Goal: Task Accomplishment & Management: Use online tool/utility

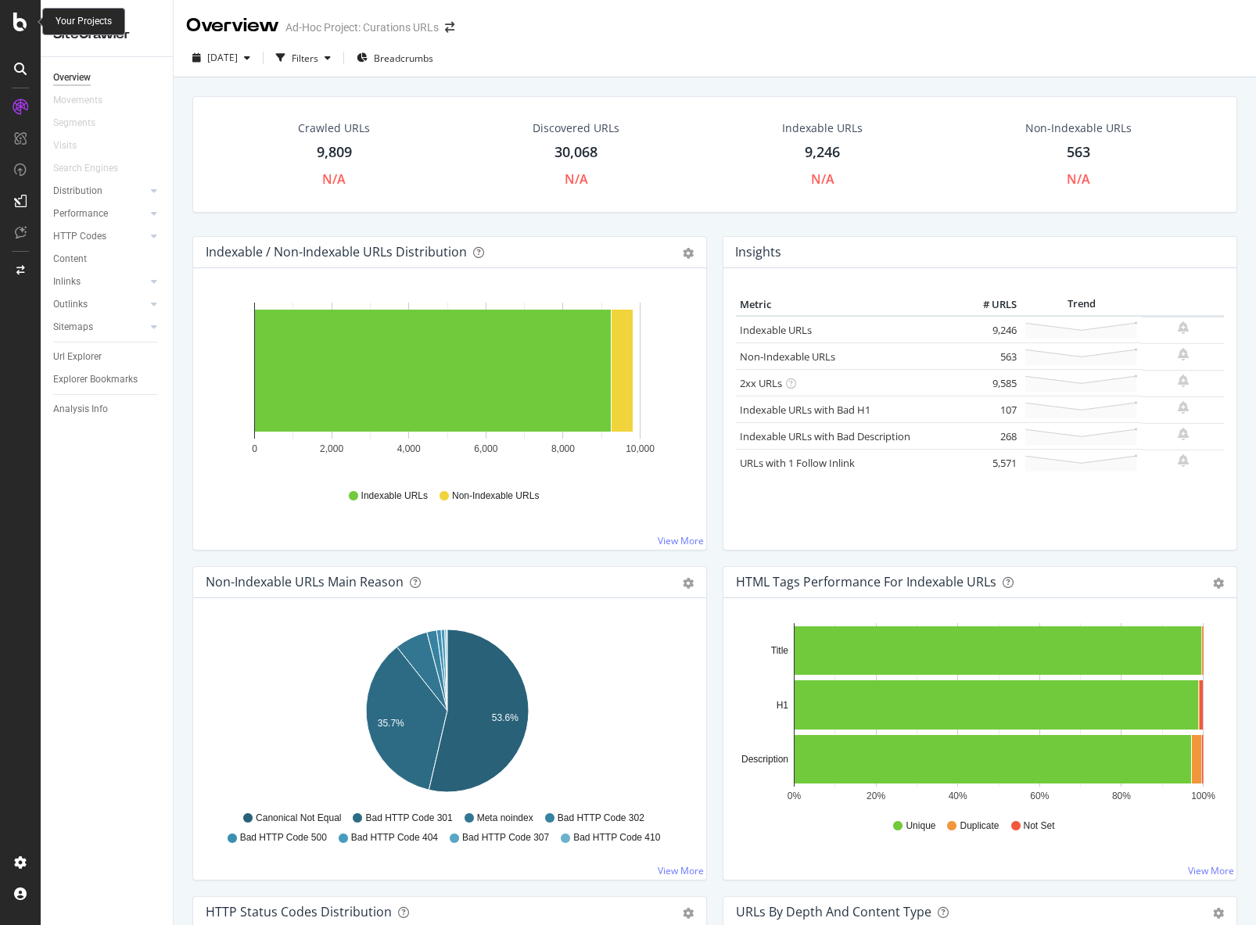
click at [27, 23] on div at bounding box center [21, 22] width 38 height 19
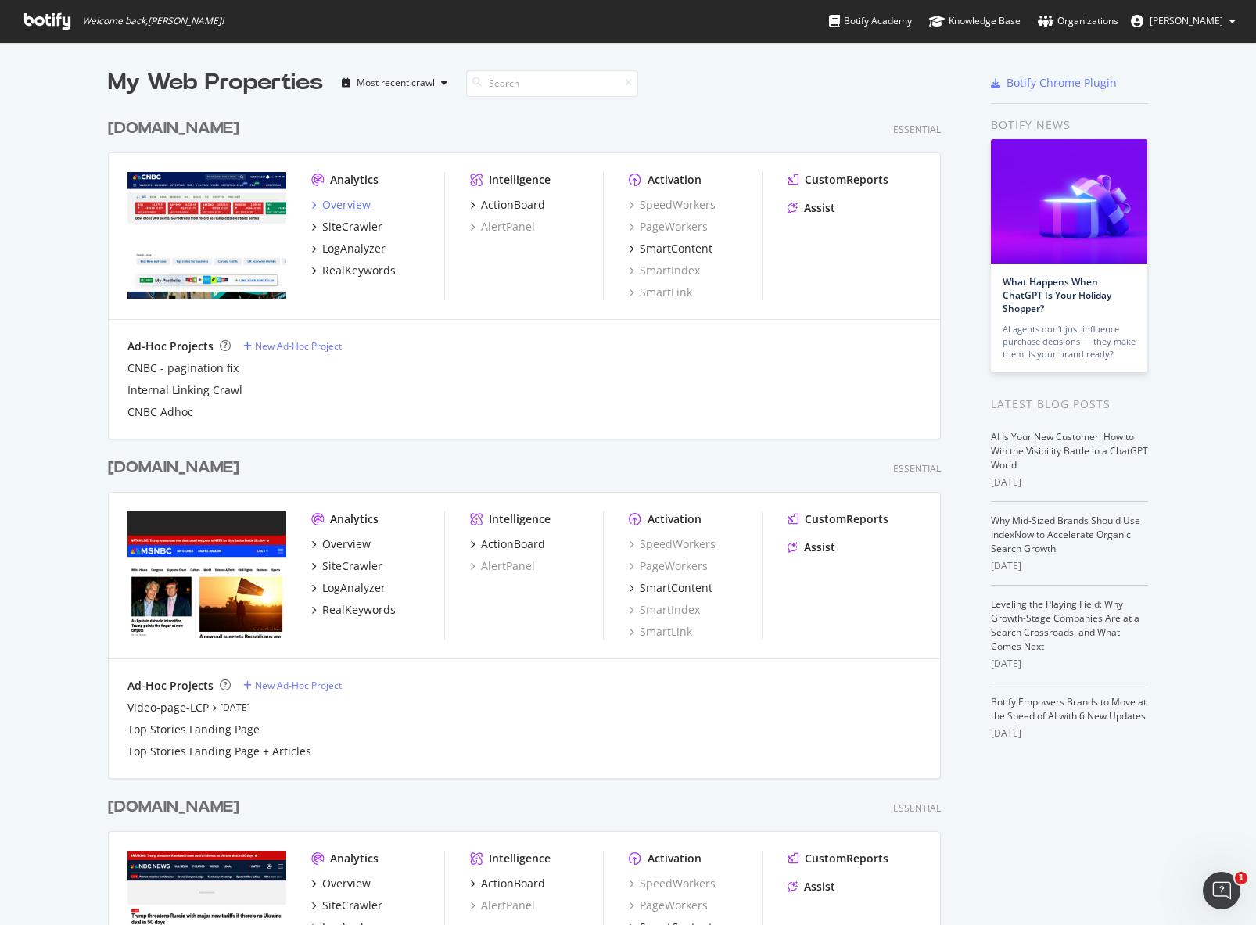
click at [336, 203] on div "Overview" at bounding box center [346, 205] width 48 height 16
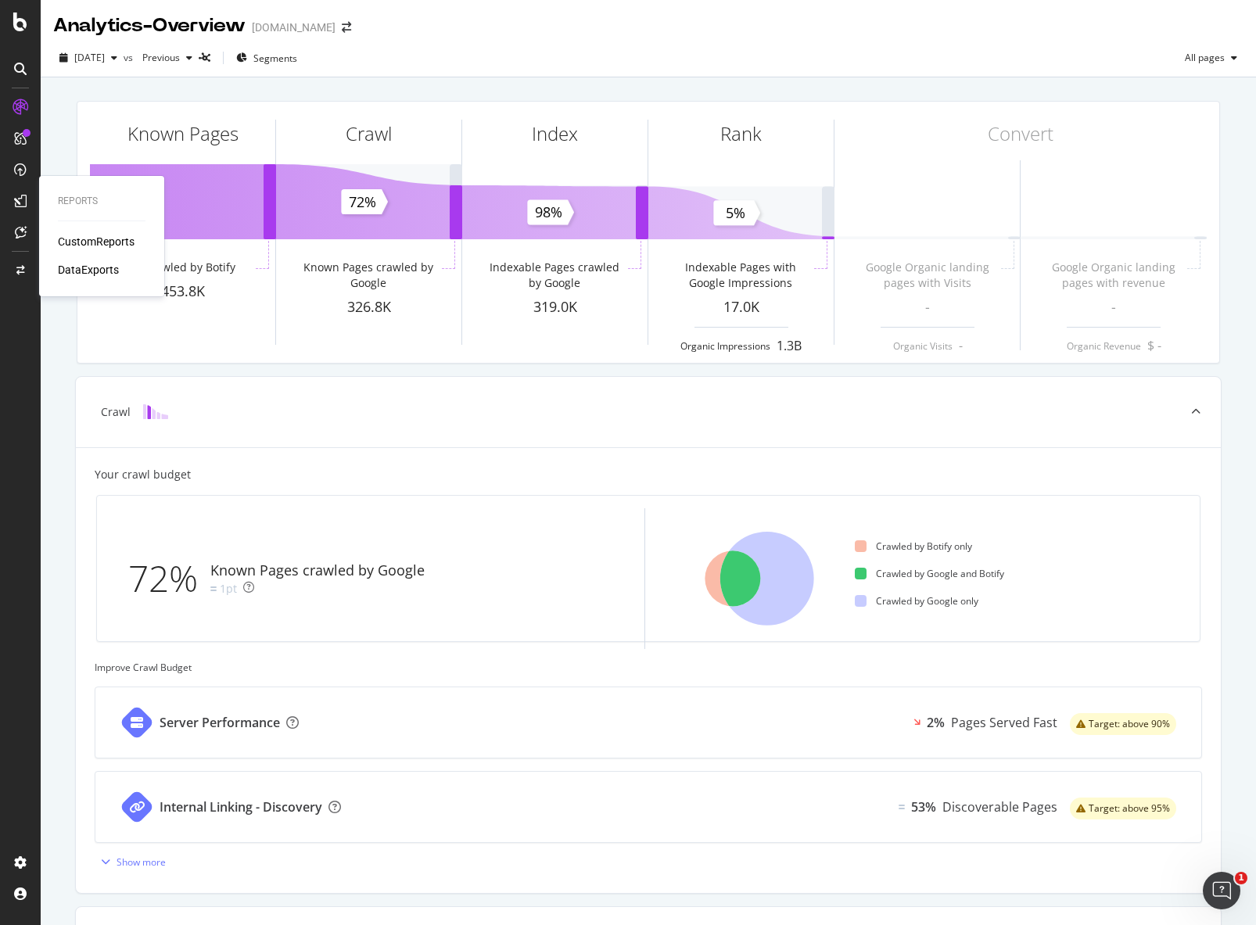
click at [77, 234] on div "CustomReports" at bounding box center [96, 242] width 77 height 16
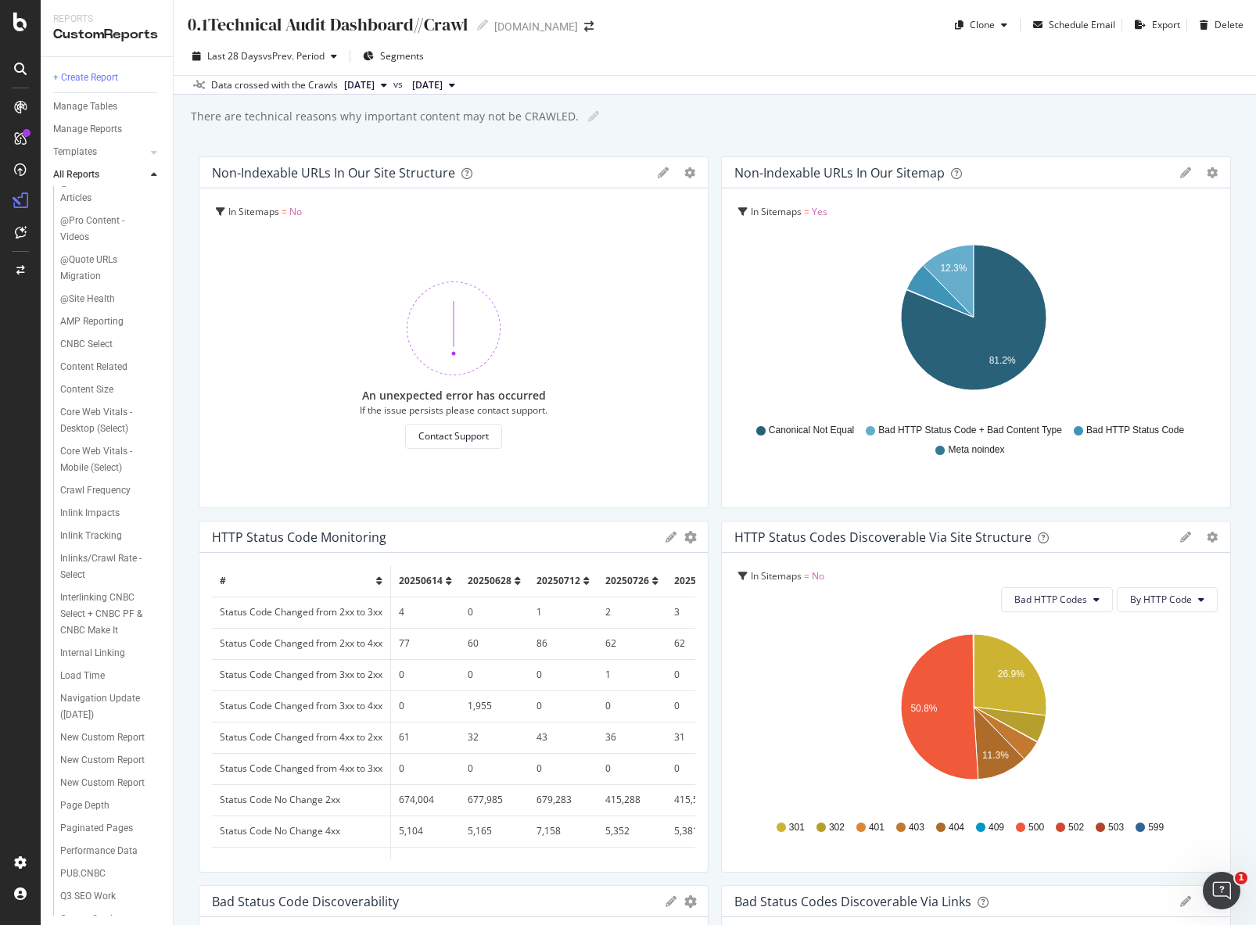
scroll to position [500, 0]
click at [119, 493] on div "Crawl Frequency" at bounding box center [95, 492] width 70 height 16
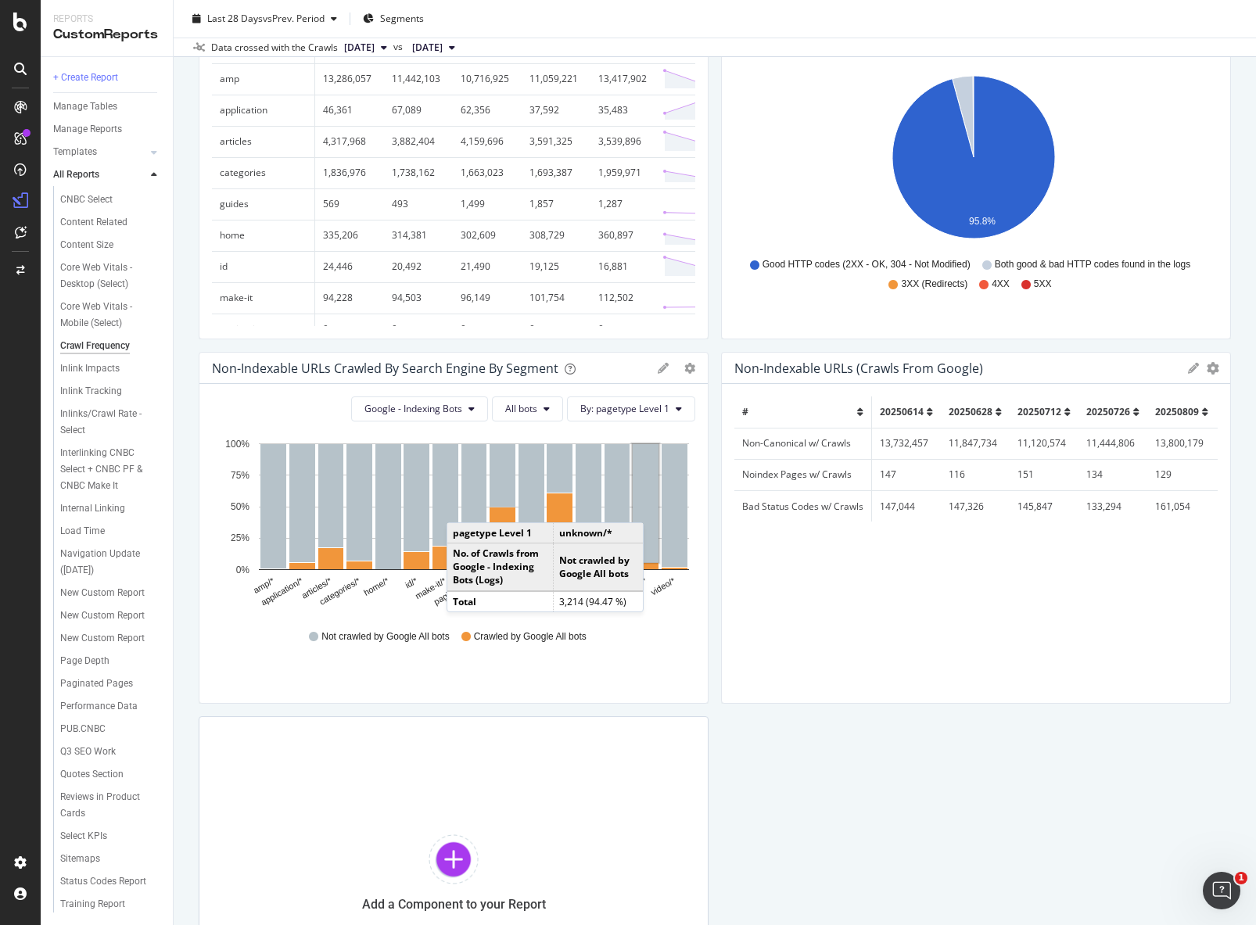
scroll to position [728, 0]
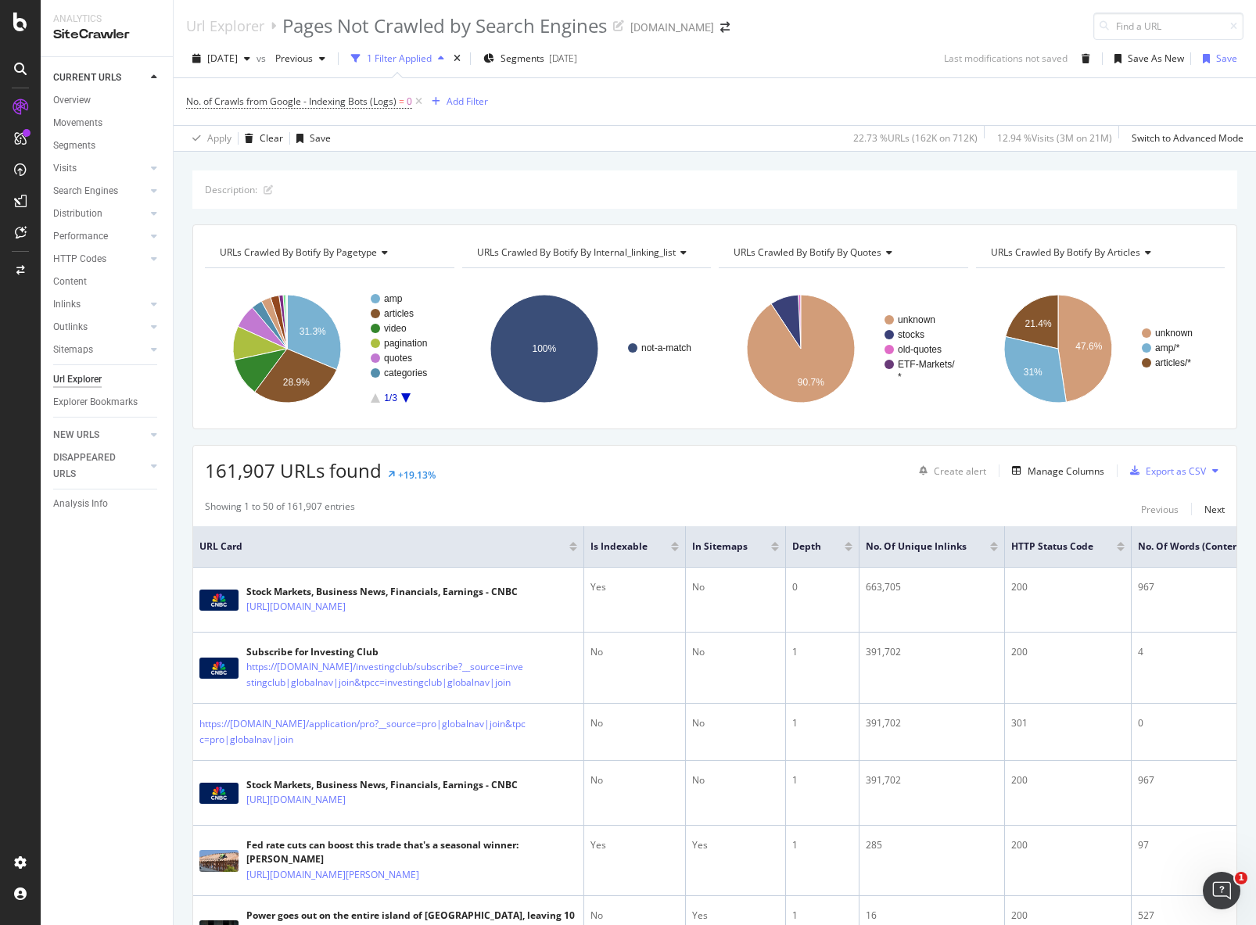
click at [88, 375] on div "Url Explorer" at bounding box center [77, 379] width 48 height 16
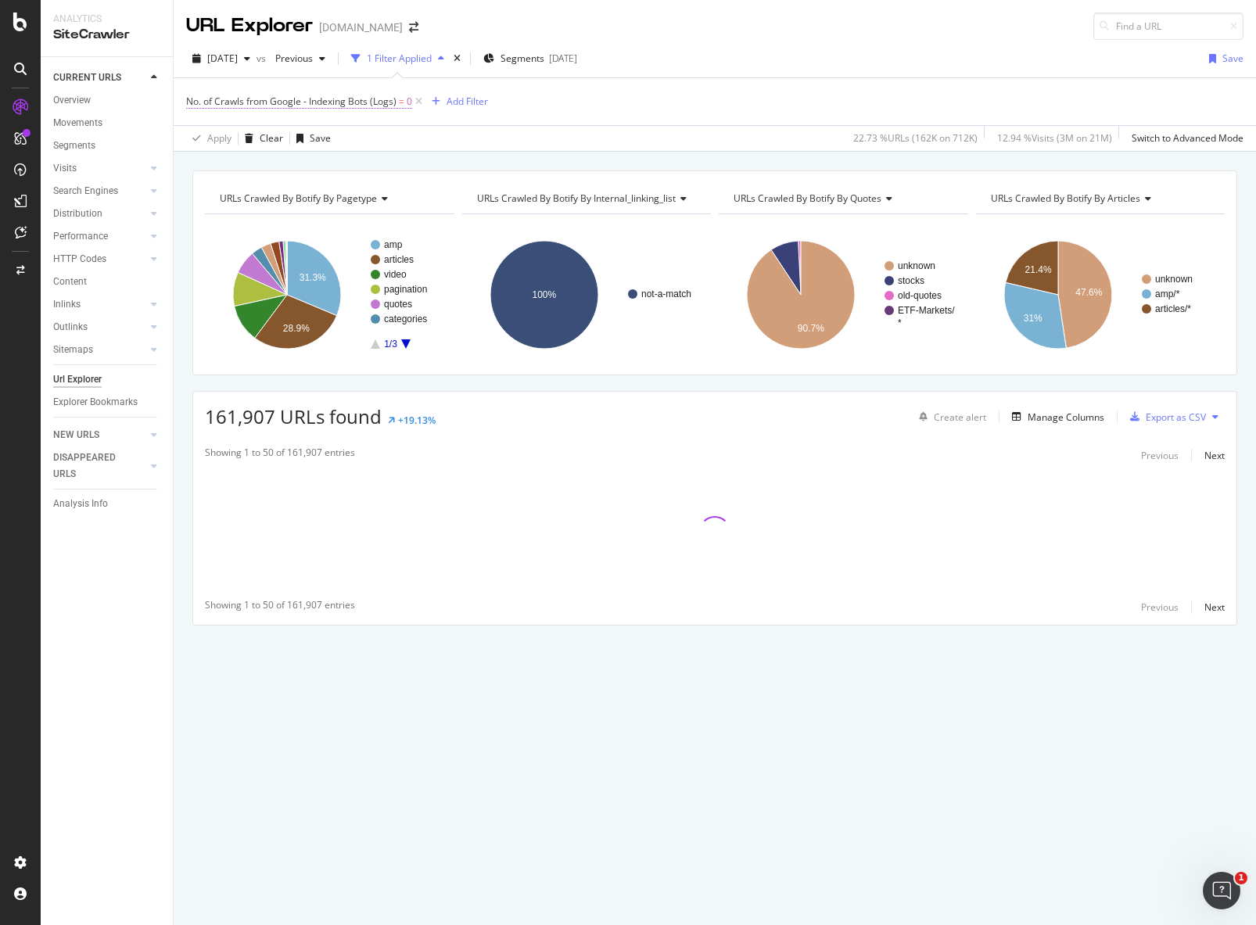
click at [338, 104] on span "No. of Crawls from Google - Indexing Bots (Logs)" at bounding box center [291, 101] width 210 height 13
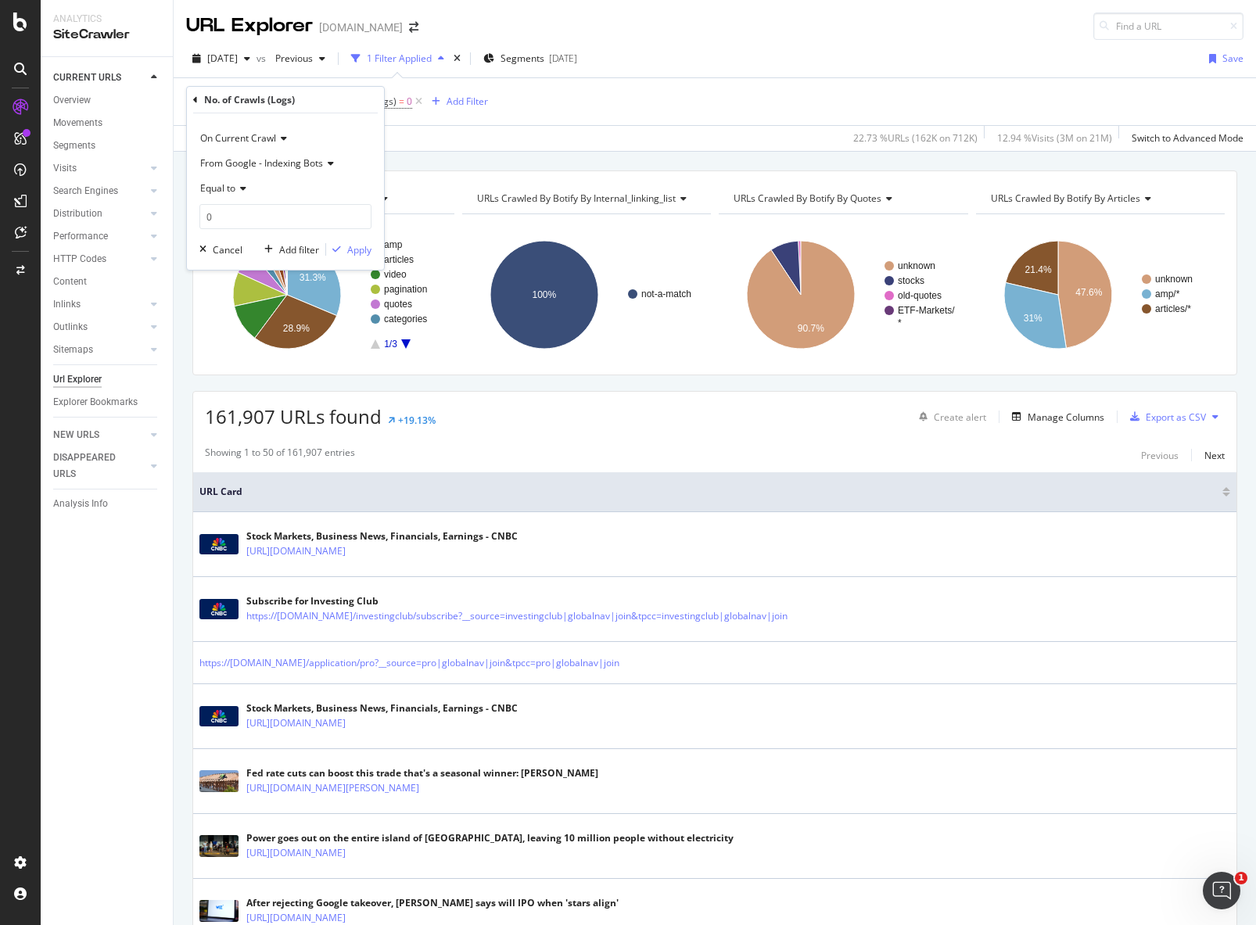
click at [280, 144] on div "On Current Crawl" at bounding box center [285, 138] width 172 height 25
click at [281, 168] on span "From Google - Indexing Bots" at bounding box center [261, 162] width 123 height 13
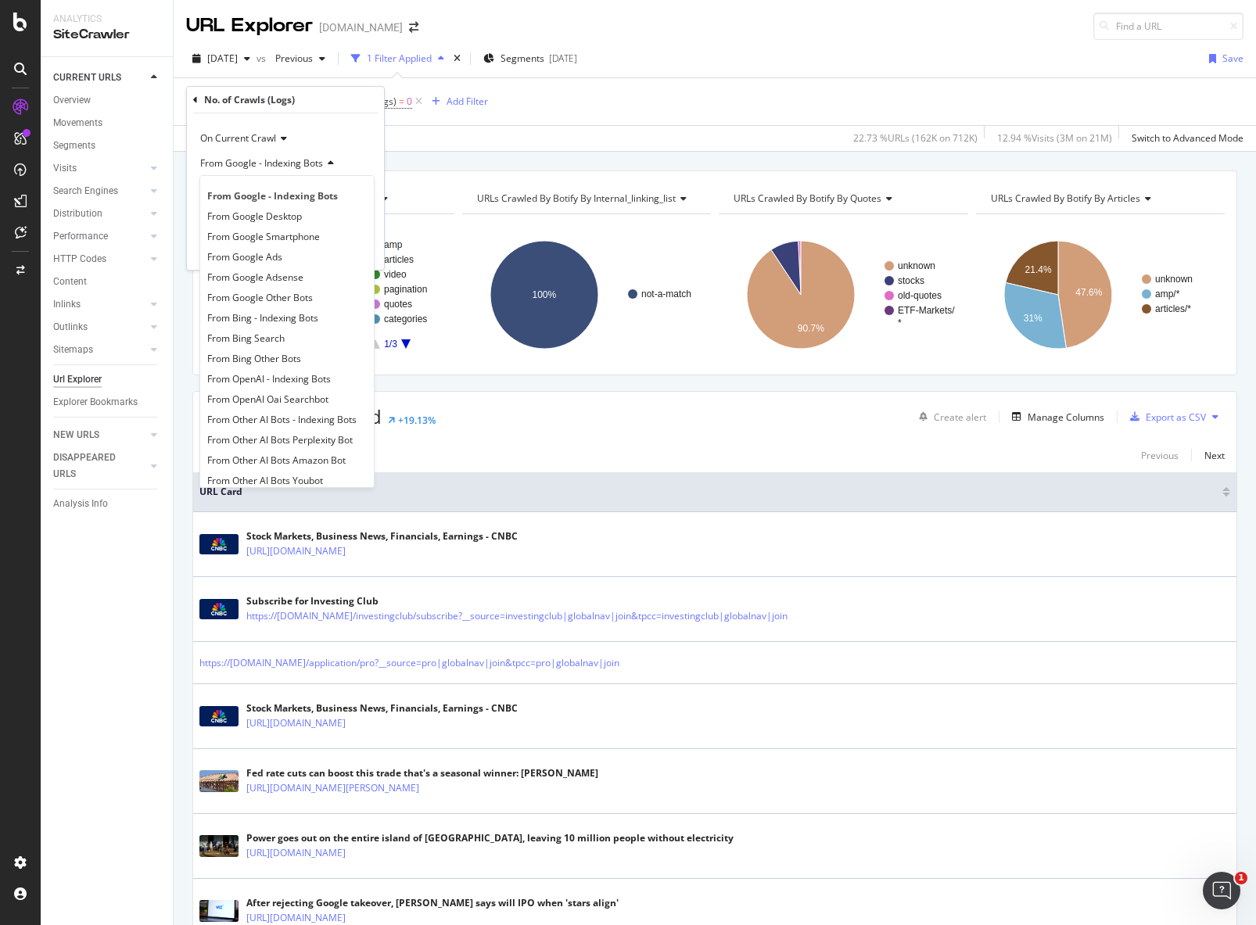
click at [277, 182] on div "From Google - Indexing Bots From Google Desktop From Google Smartphone From Goo…" at bounding box center [286, 331] width 175 height 313
click at [275, 190] on span "From Google - Indexing Bots" at bounding box center [272, 195] width 131 height 13
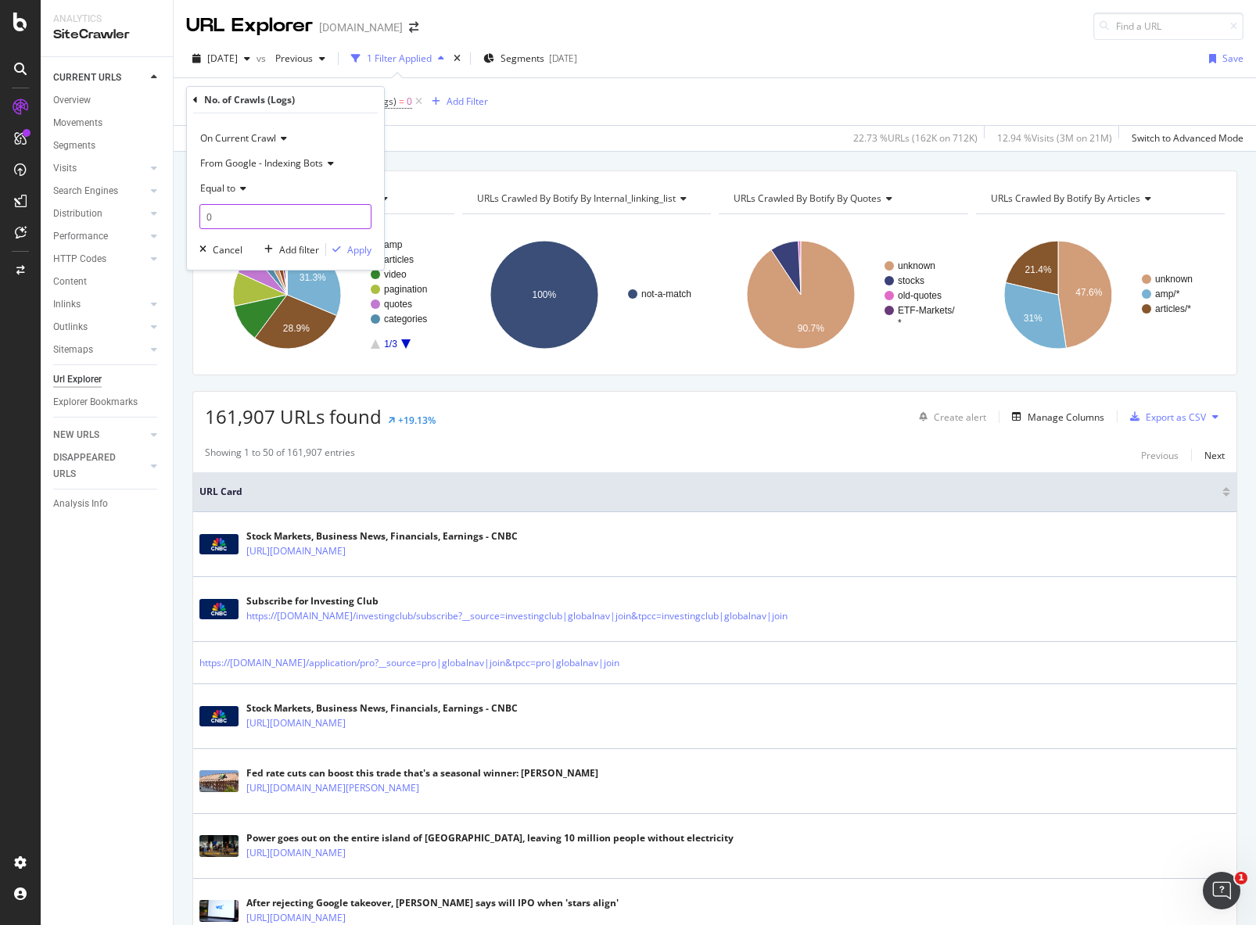
click at [231, 224] on input "0" at bounding box center [285, 216] width 172 height 25
type input "1"
click at [345, 242] on div "Apply" at bounding box center [348, 249] width 45 height 14
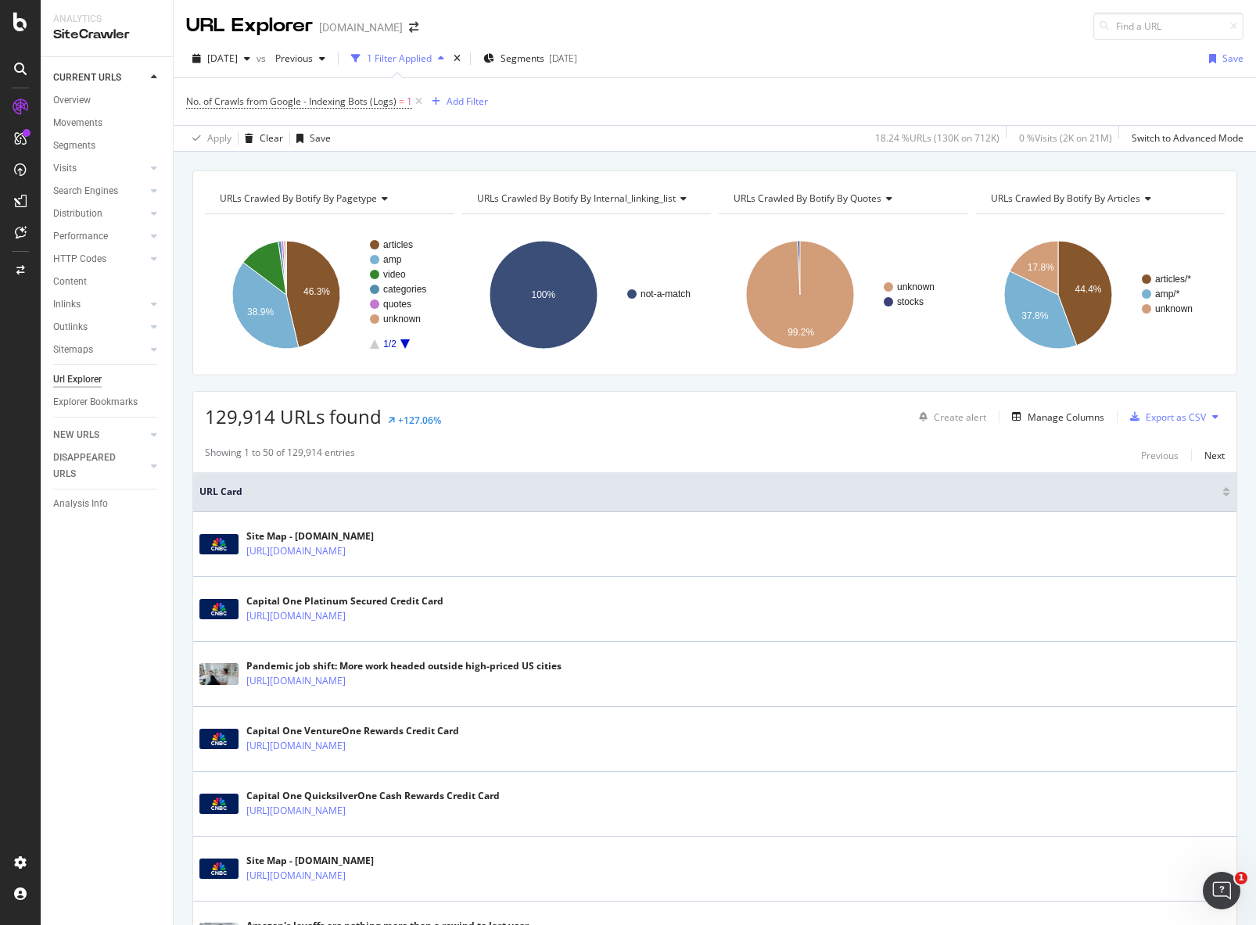
click at [453, 111] on div "No. of Crawls from Google - Indexing Bots (Logs) = 1 Add Filter" at bounding box center [337, 102] width 302 height 22
click at [457, 105] on div "Add Filter" at bounding box center [467, 101] width 41 height 13
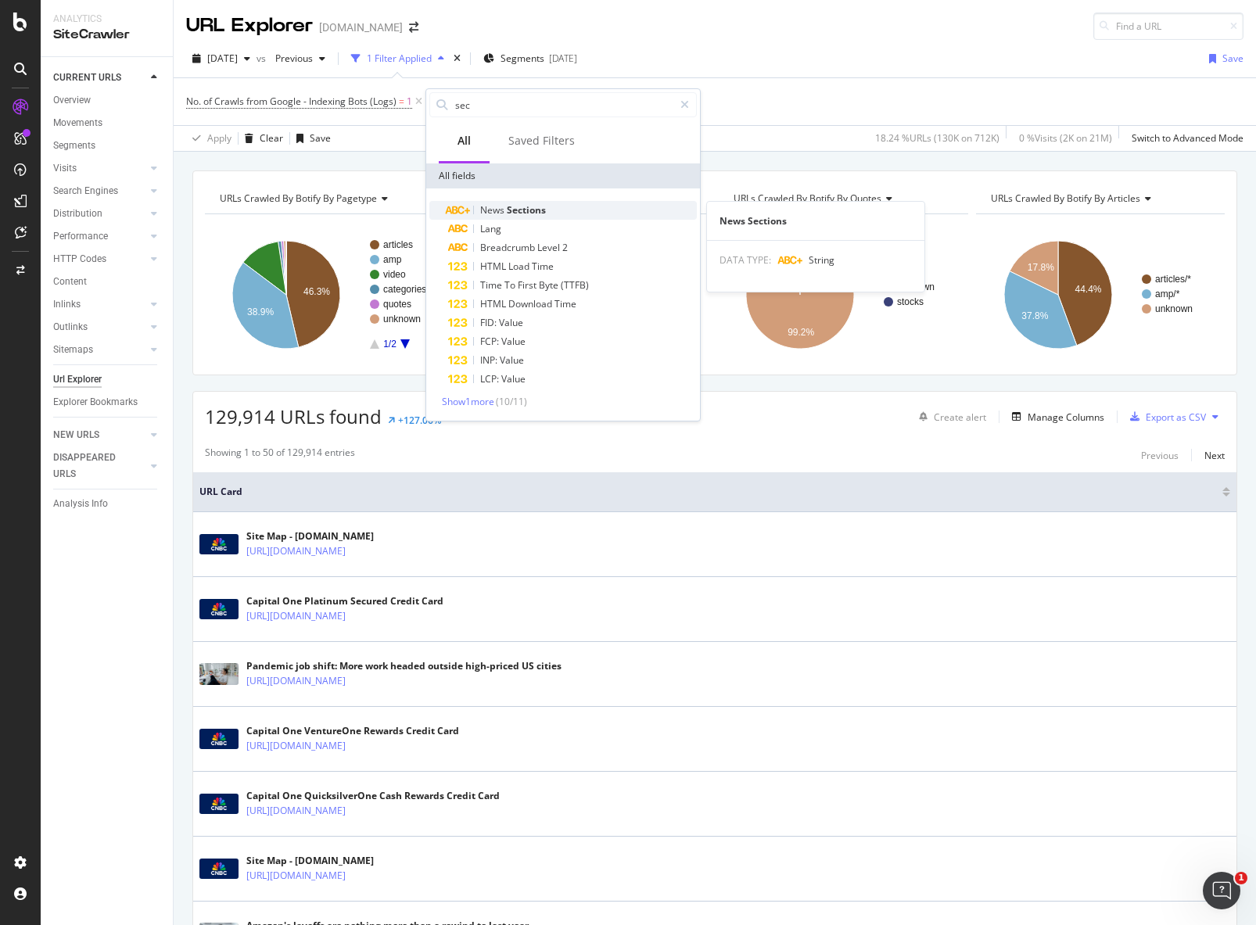
type input "sec"
click at [493, 205] on span "News" at bounding box center [493, 209] width 27 height 13
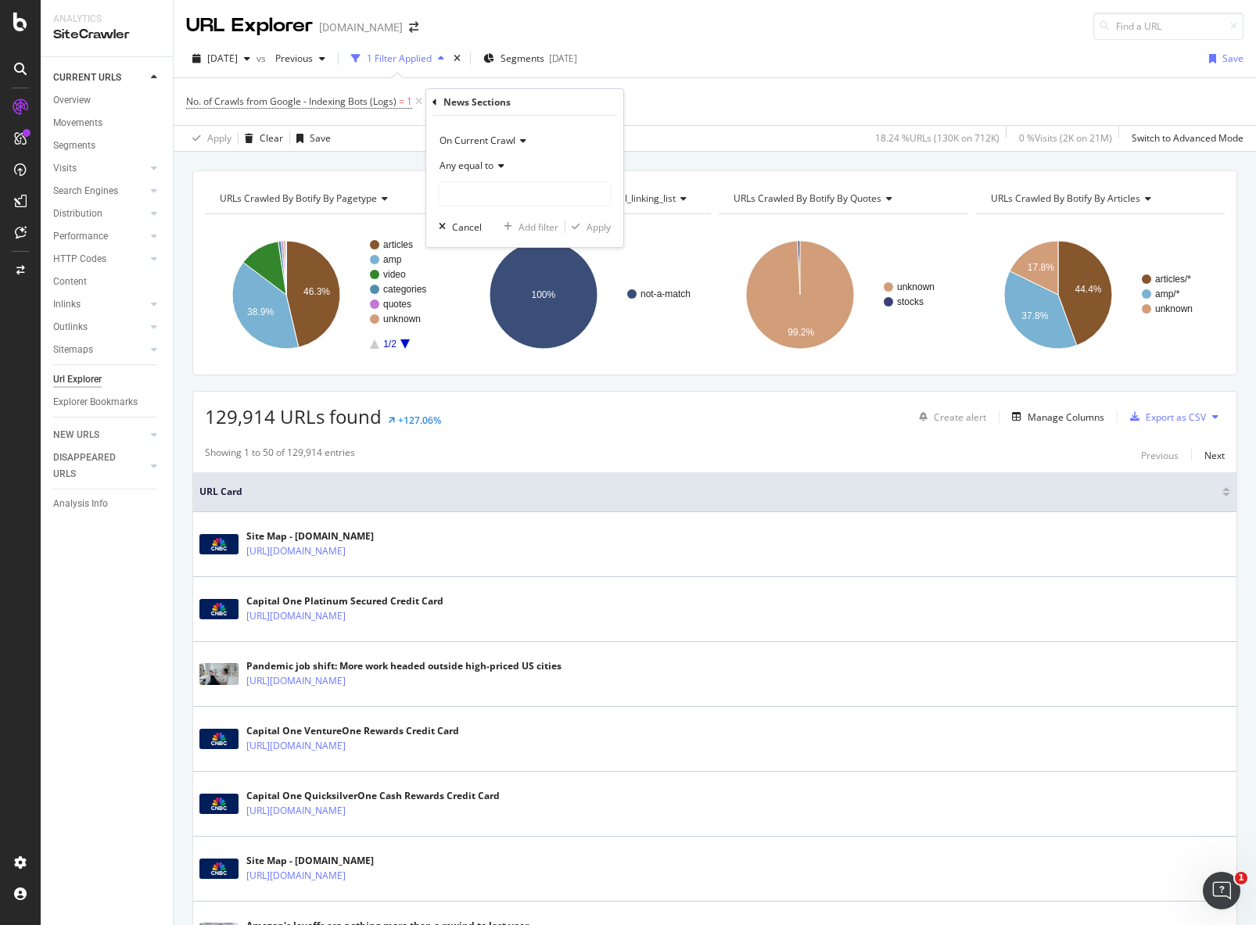
click at [509, 169] on div "Any equal to" at bounding box center [525, 165] width 172 height 25
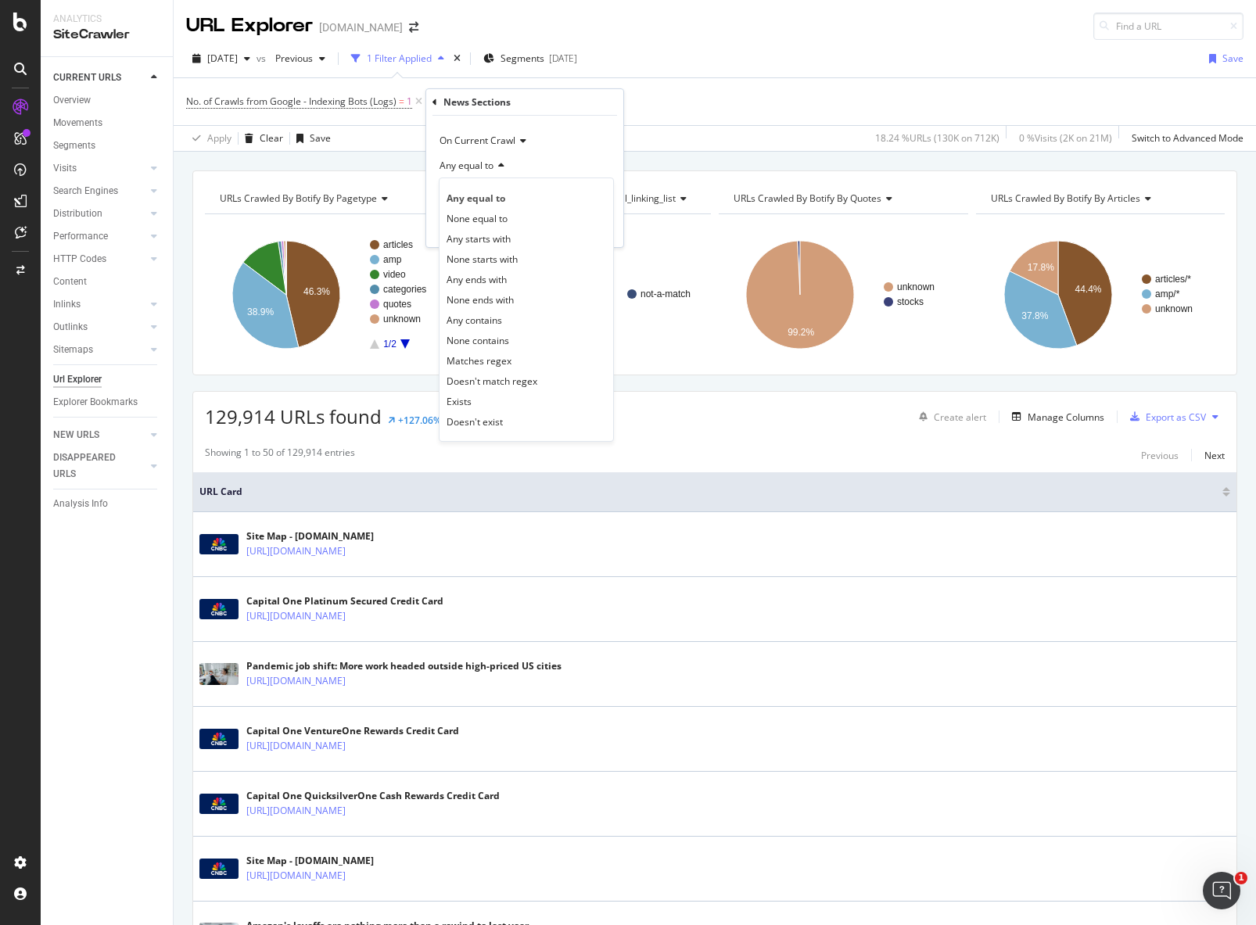
click at [558, 167] on div "Any equal to" at bounding box center [525, 165] width 172 height 25
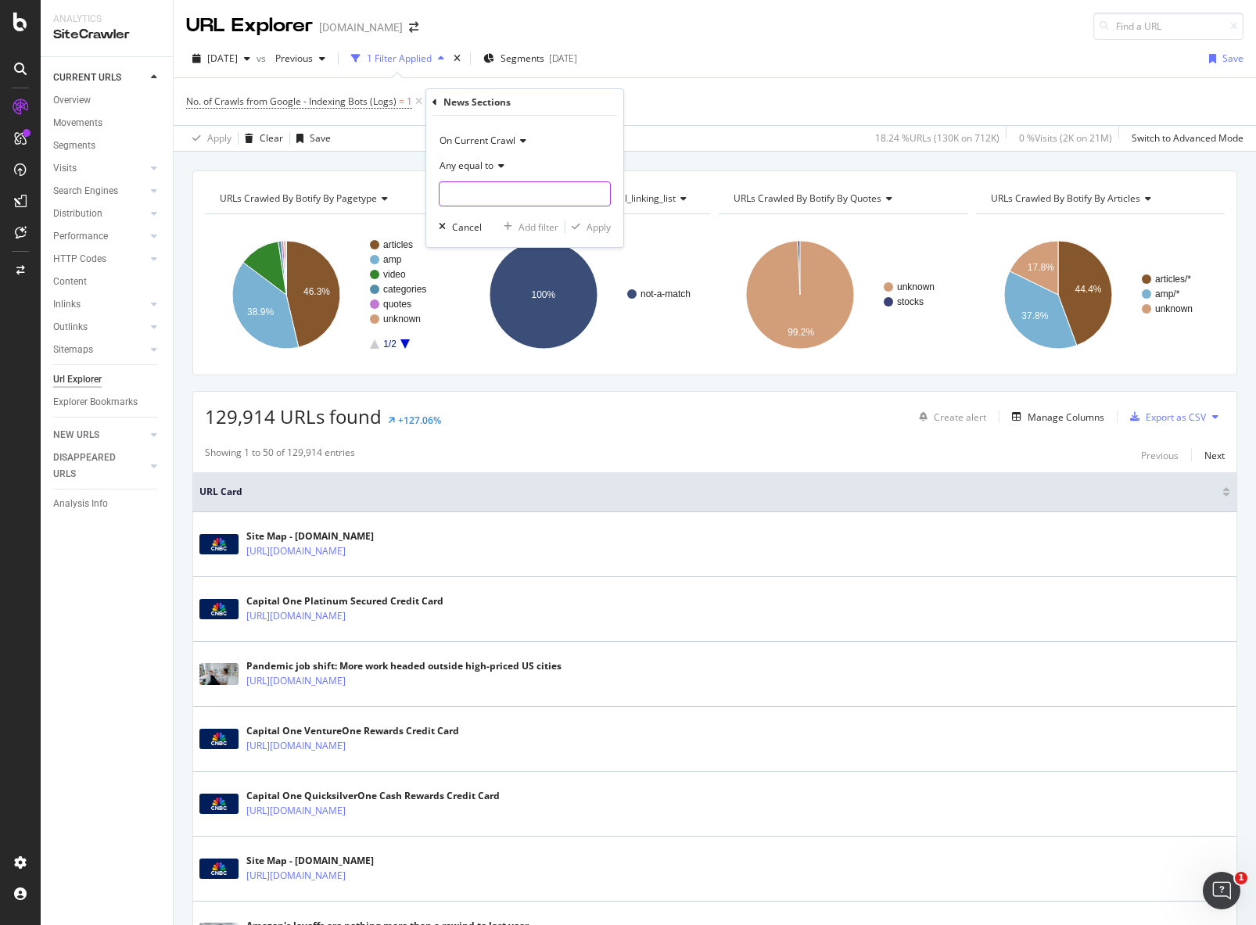
click at [531, 194] on input "text" at bounding box center [524, 193] width 170 height 25
click at [467, 225] on div "Cancel" at bounding box center [467, 227] width 30 height 13
click at [472, 113] on div "No. of Crawls from Google - Indexing Bots (Logs) = 1 Add Filter" at bounding box center [714, 101] width 1057 height 47
click at [475, 104] on div "Add Filter" at bounding box center [467, 101] width 41 height 13
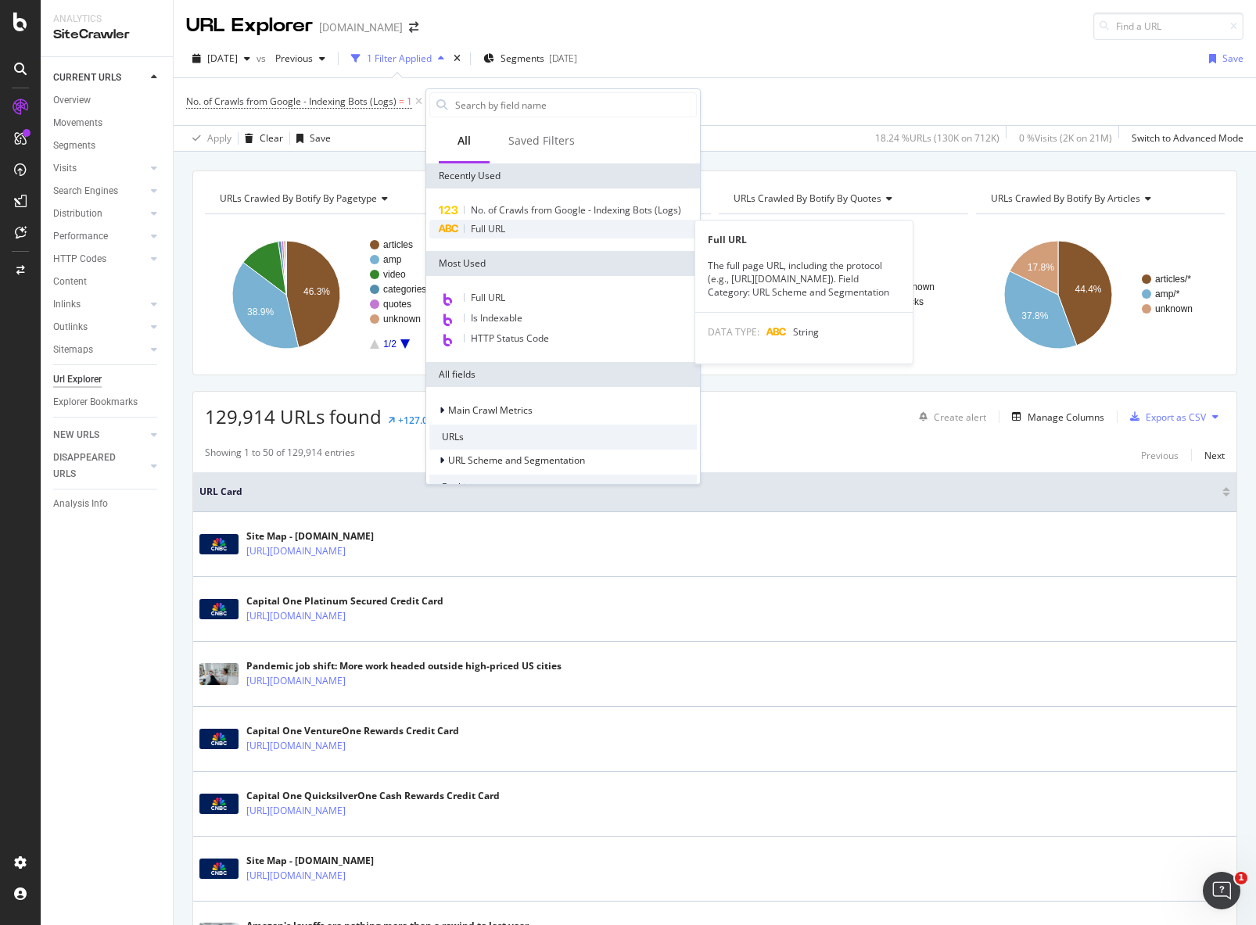
click at [573, 234] on div "Full URL" at bounding box center [562, 229] width 267 height 19
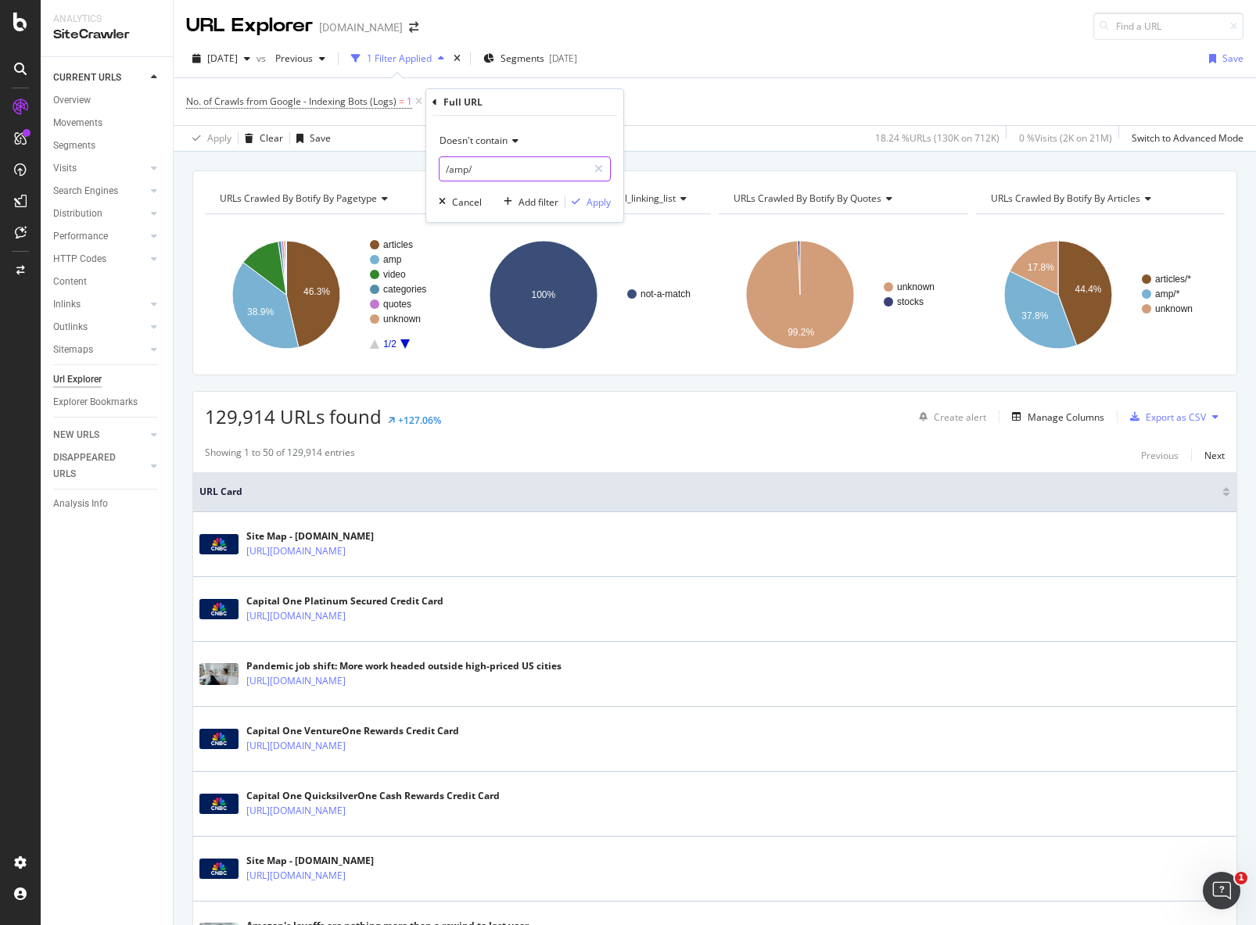
click at [564, 164] on input "/amp/" at bounding box center [513, 168] width 148 height 25
click at [517, 144] on icon at bounding box center [513, 140] width 11 height 9
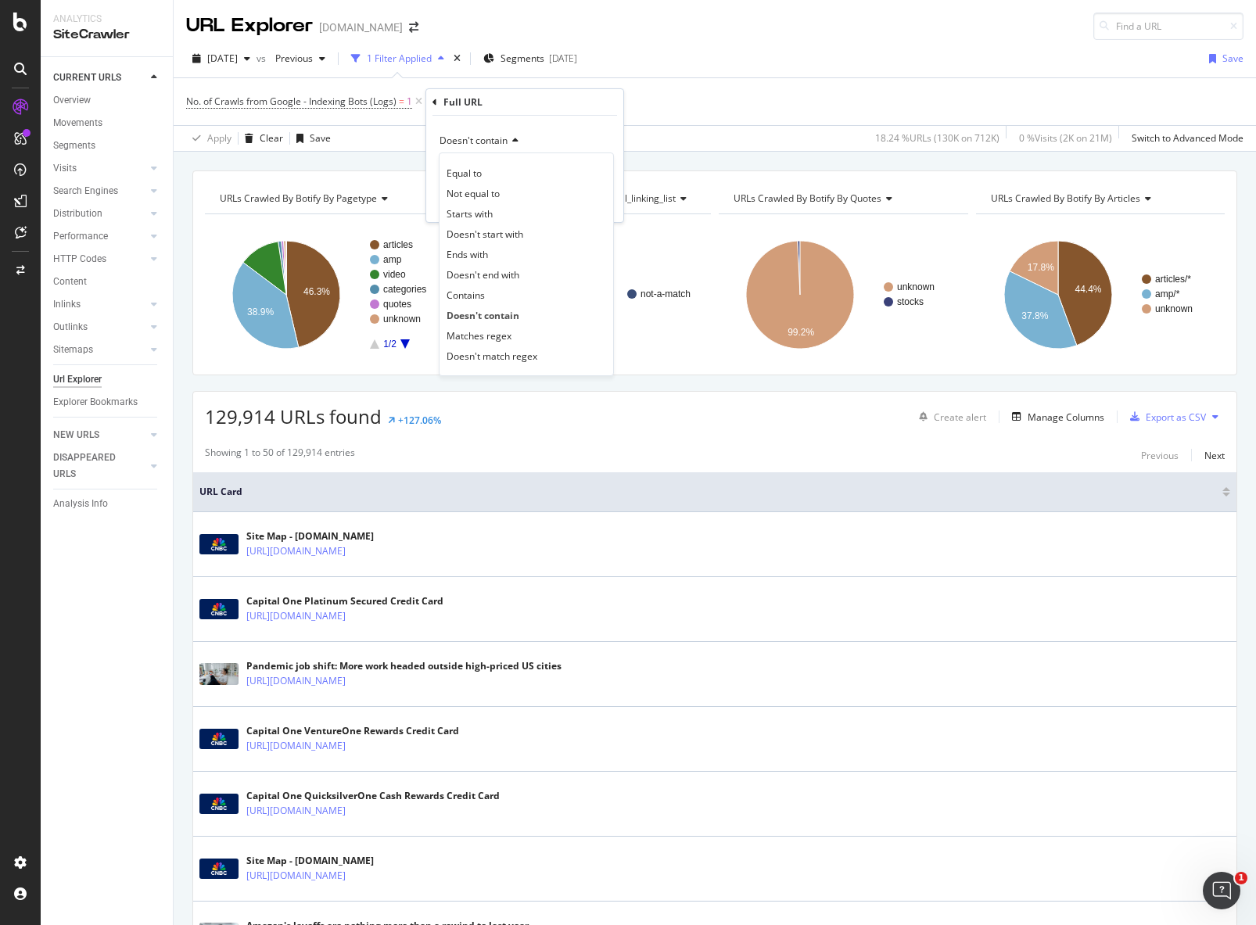
click at [517, 144] on icon at bounding box center [513, 140] width 11 height 9
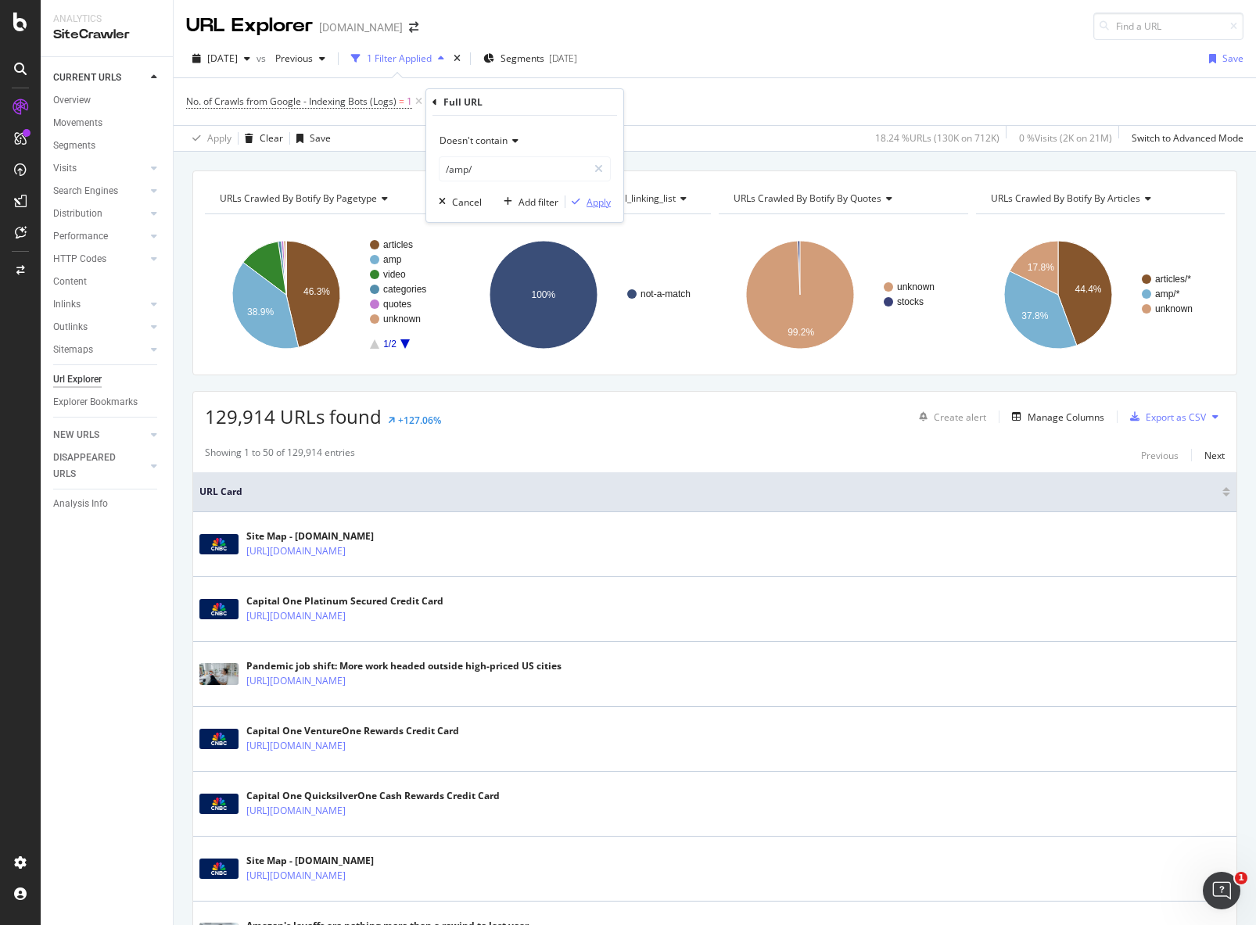
click at [591, 201] on div "Apply" at bounding box center [599, 202] width 24 height 13
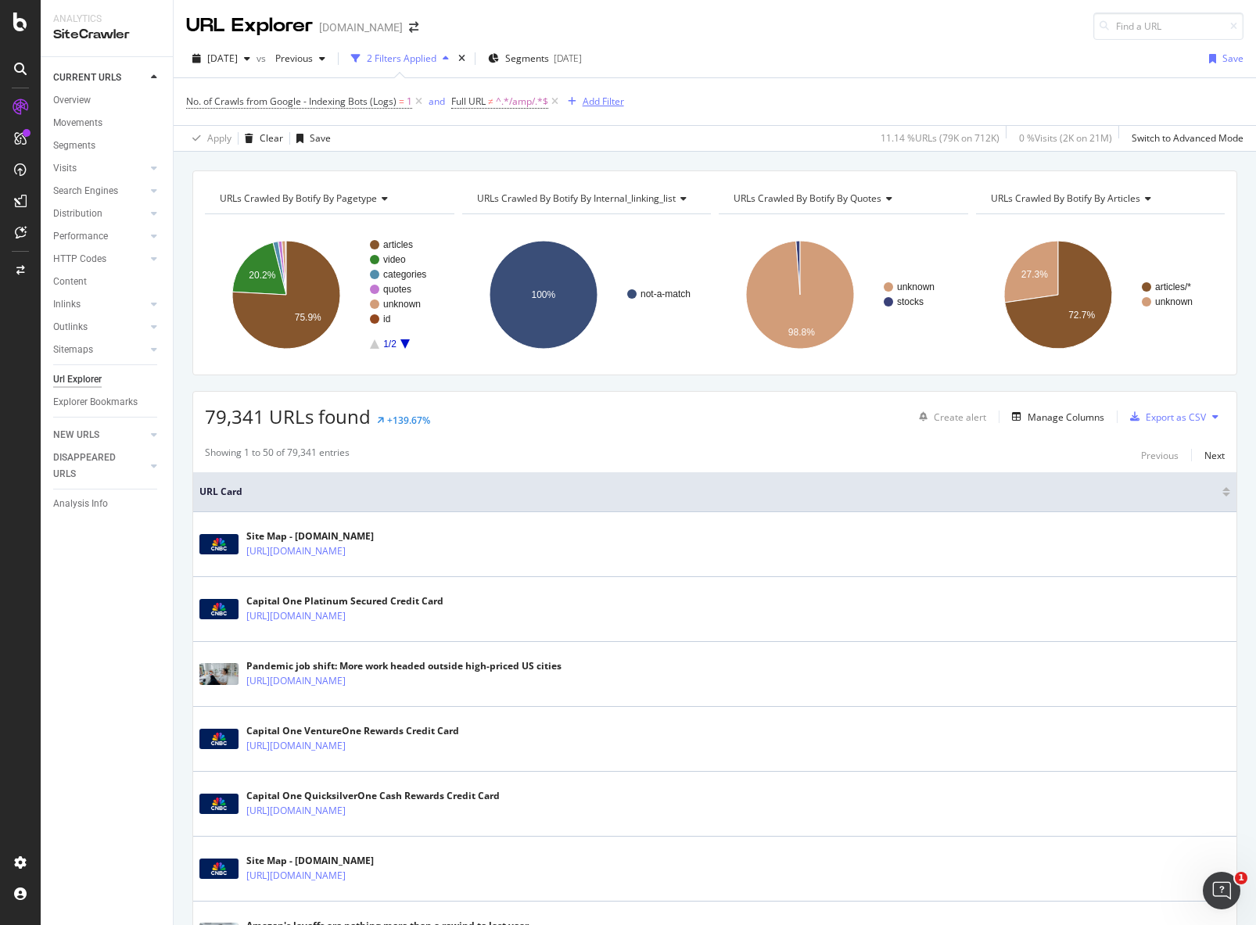
click at [587, 103] on div "Add Filter" at bounding box center [603, 101] width 41 height 13
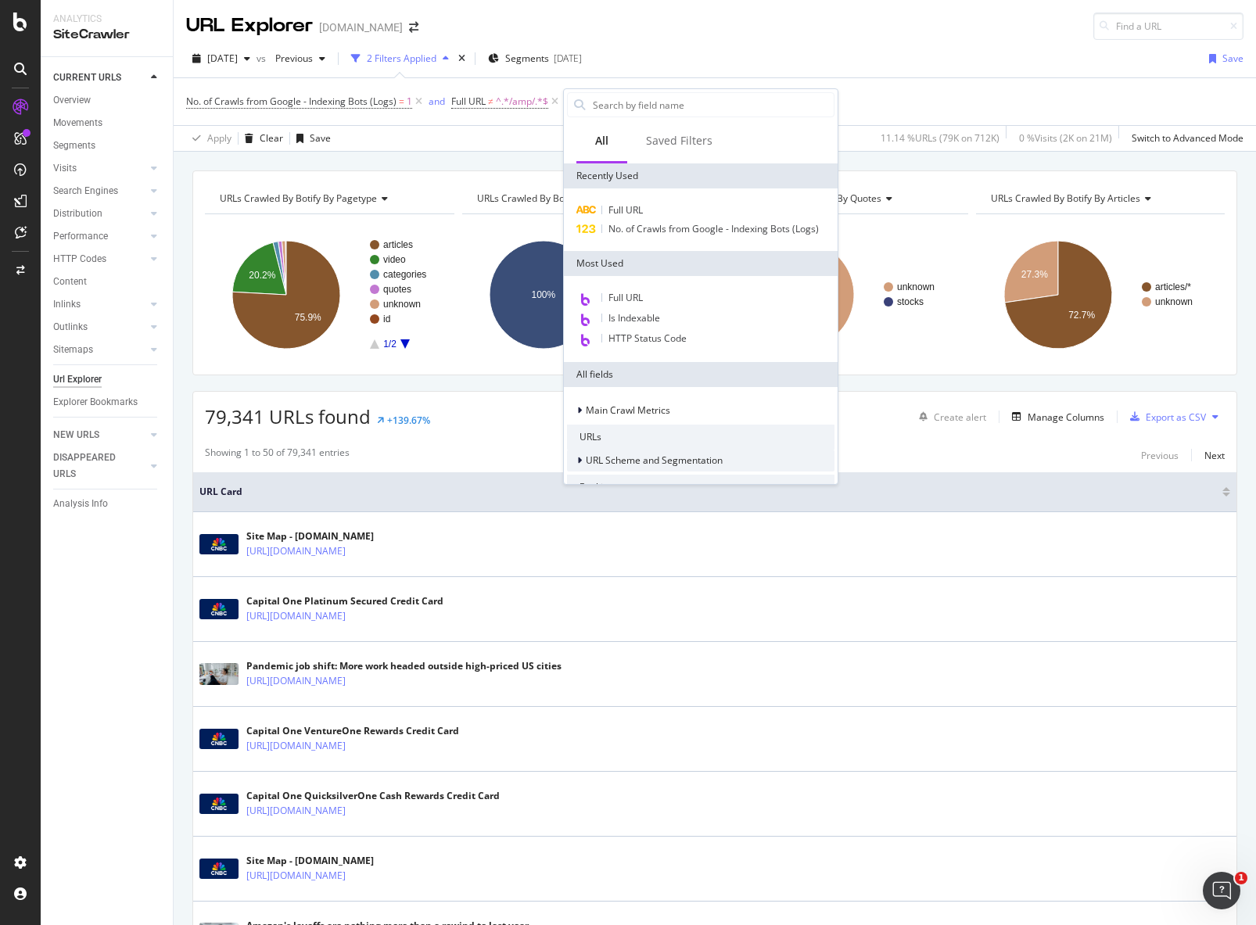
click at [652, 464] on span "URL Scheme and Segmentation" at bounding box center [654, 460] width 137 height 13
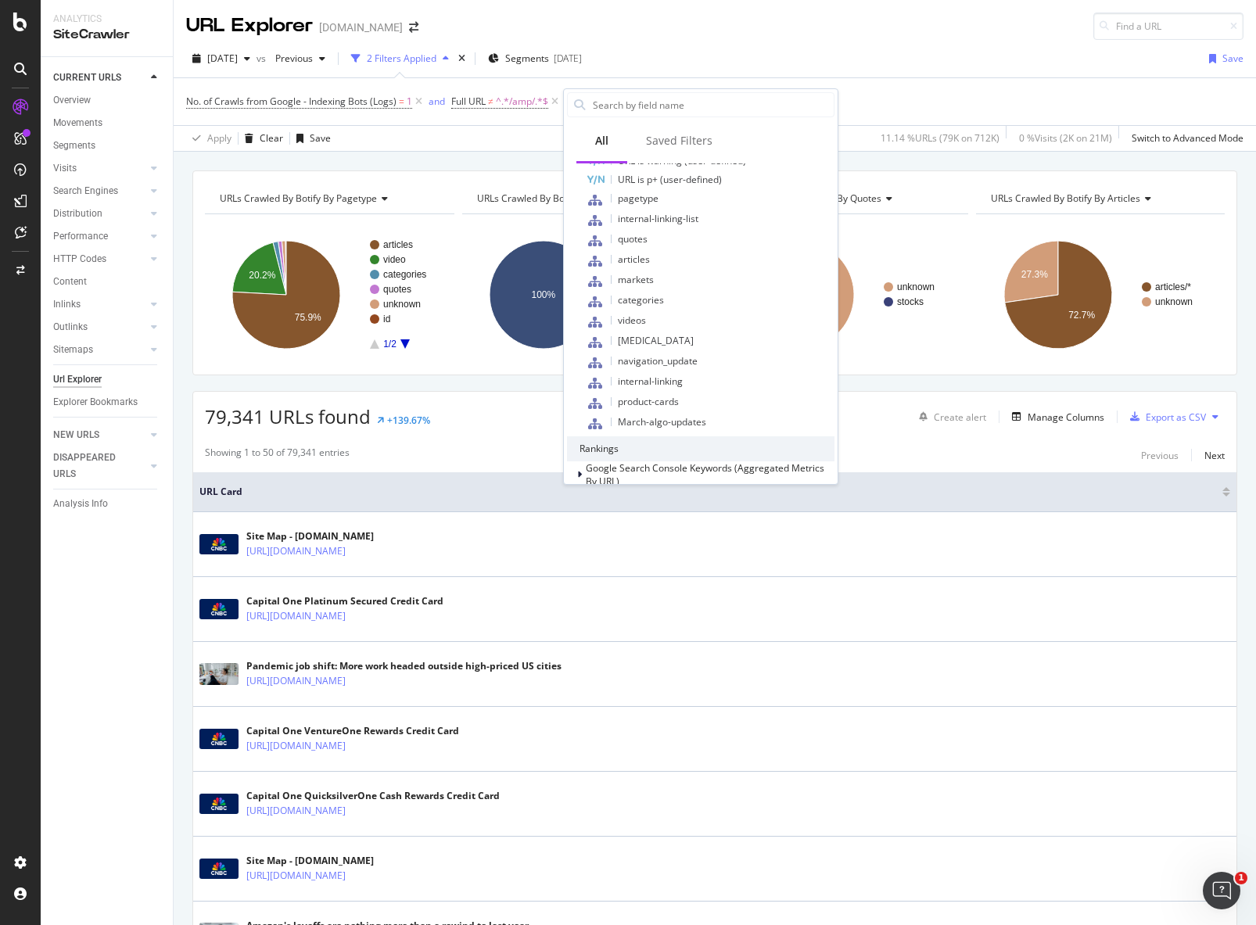
scroll to position [680, 0]
click at [698, 188] on div "pagetype" at bounding box center [710, 195] width 249 height 20
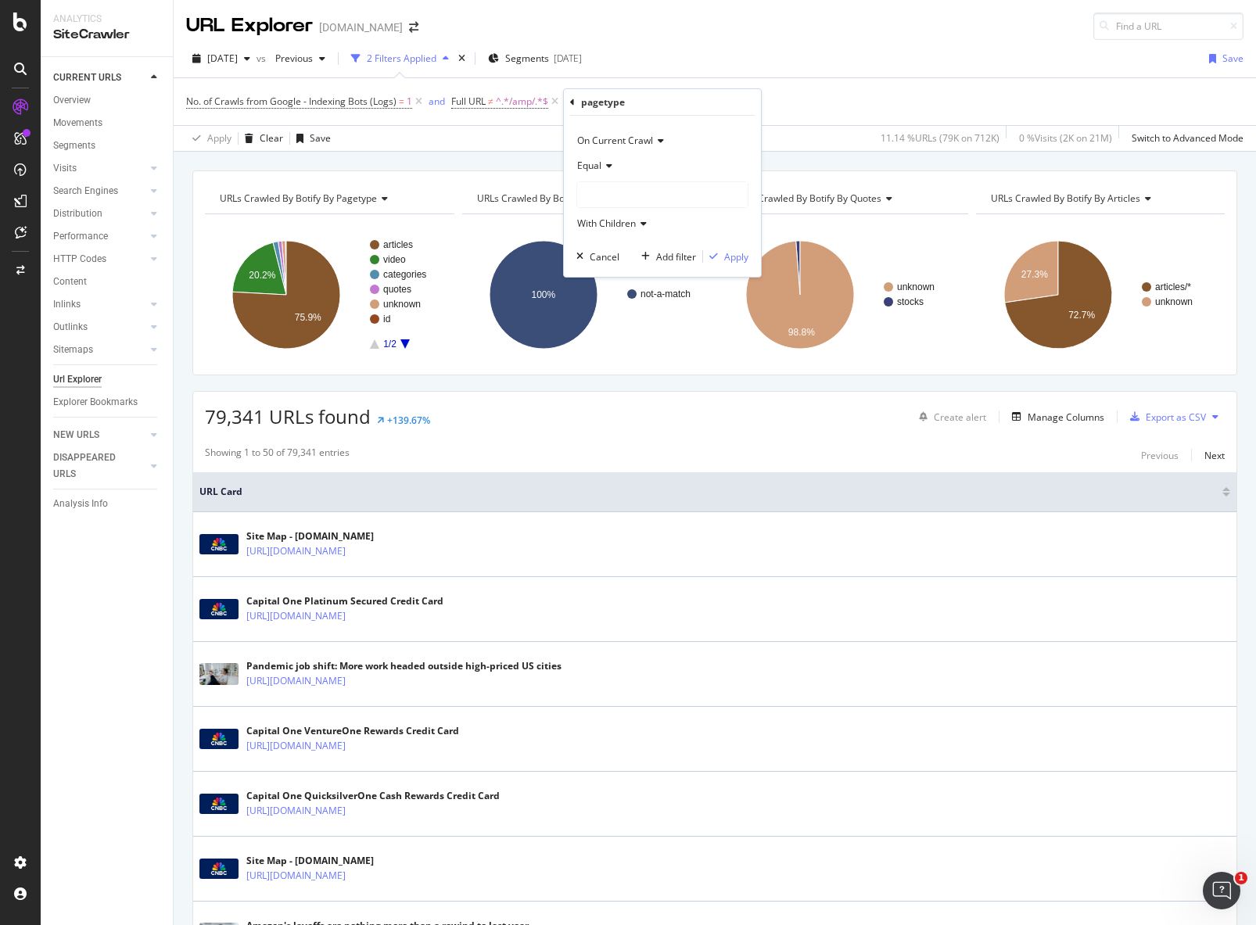
click at [653, 194] on div at bounding box center [662, 194] width 170 height 25
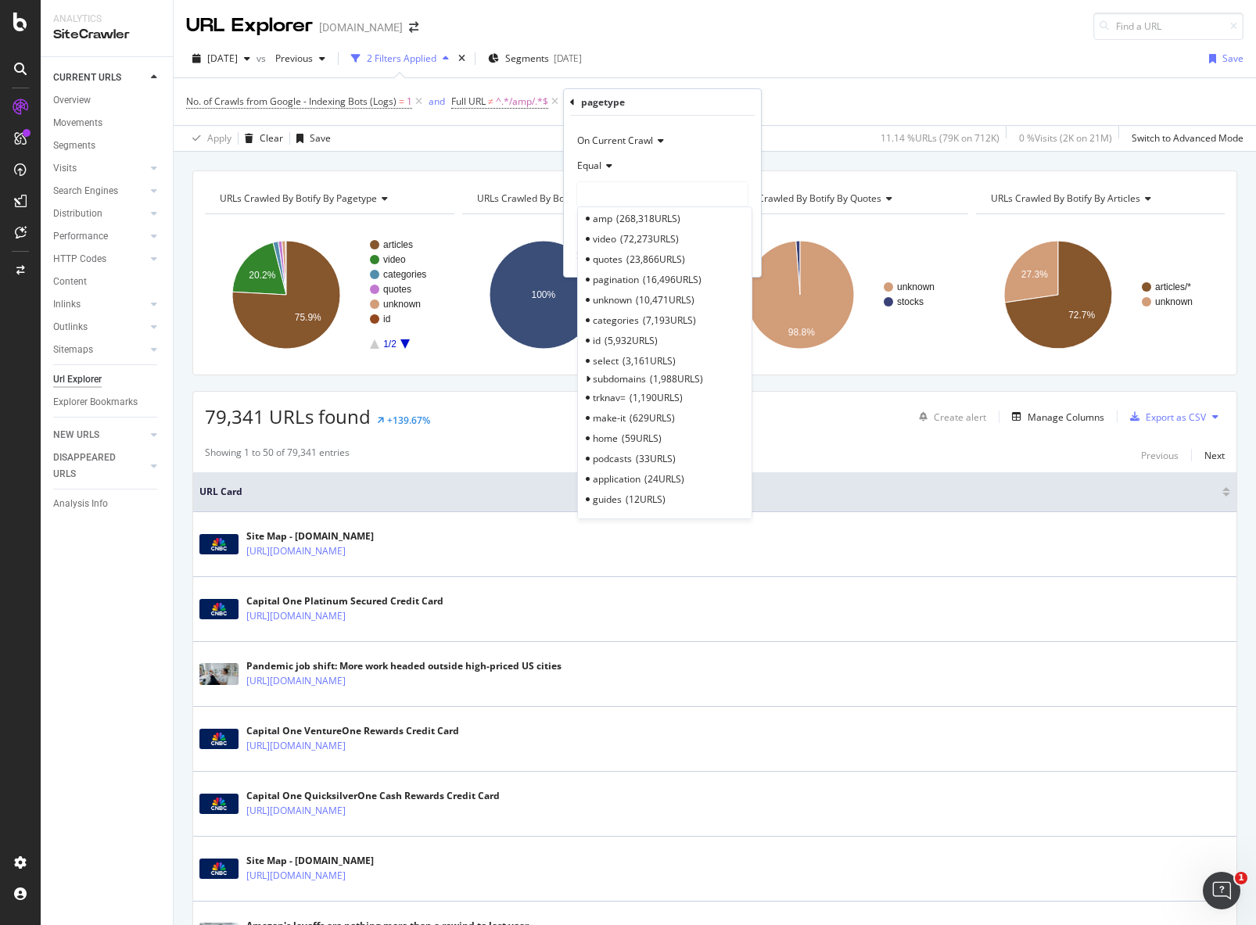
scroll to position [0, 0]
click at [682, 350] on span "7,193 URLS" at bounding box center [669, 349] width 53 height 13
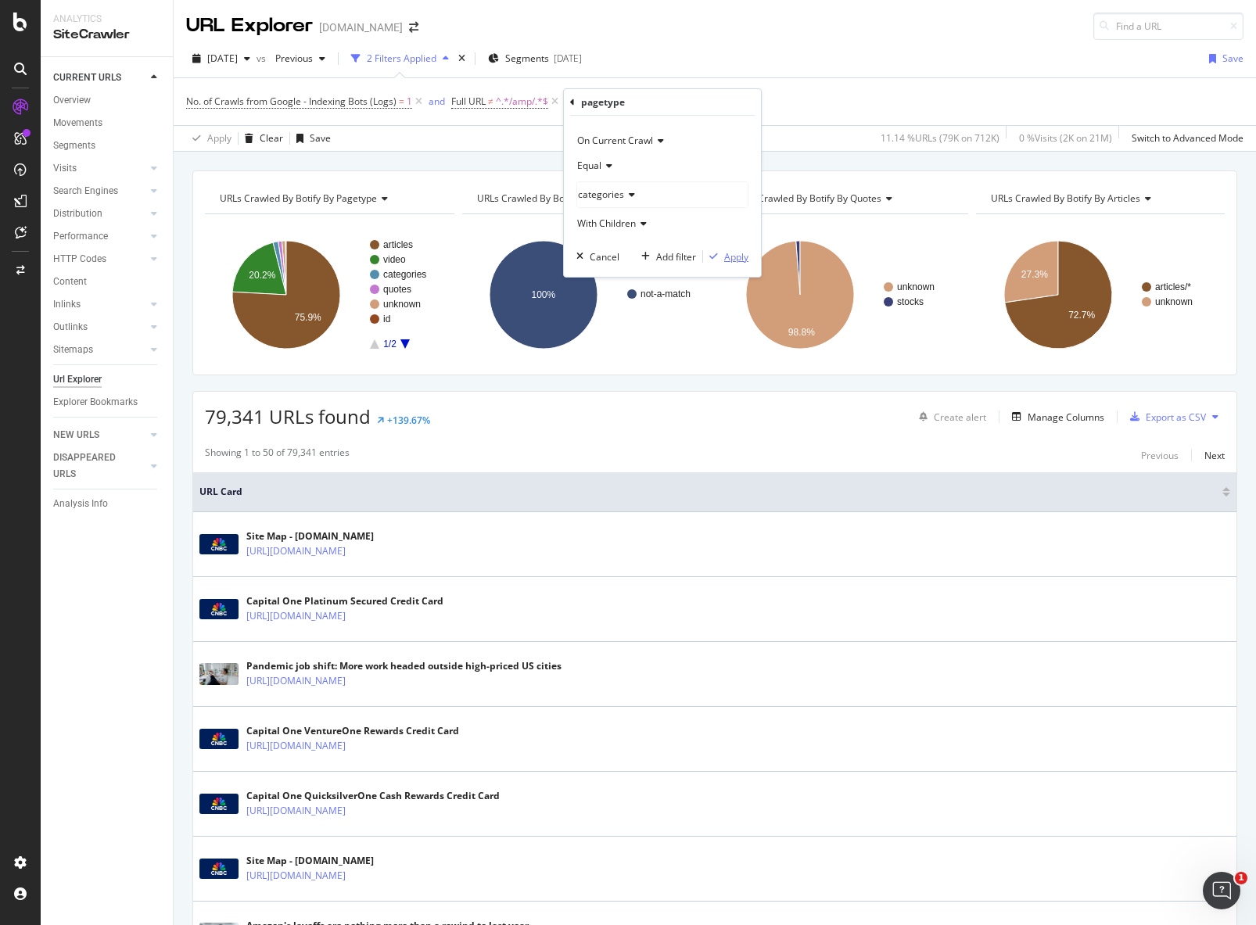
click at [732, 255] on div "Apply" at bounding box center [736, 256] width 24 height 13
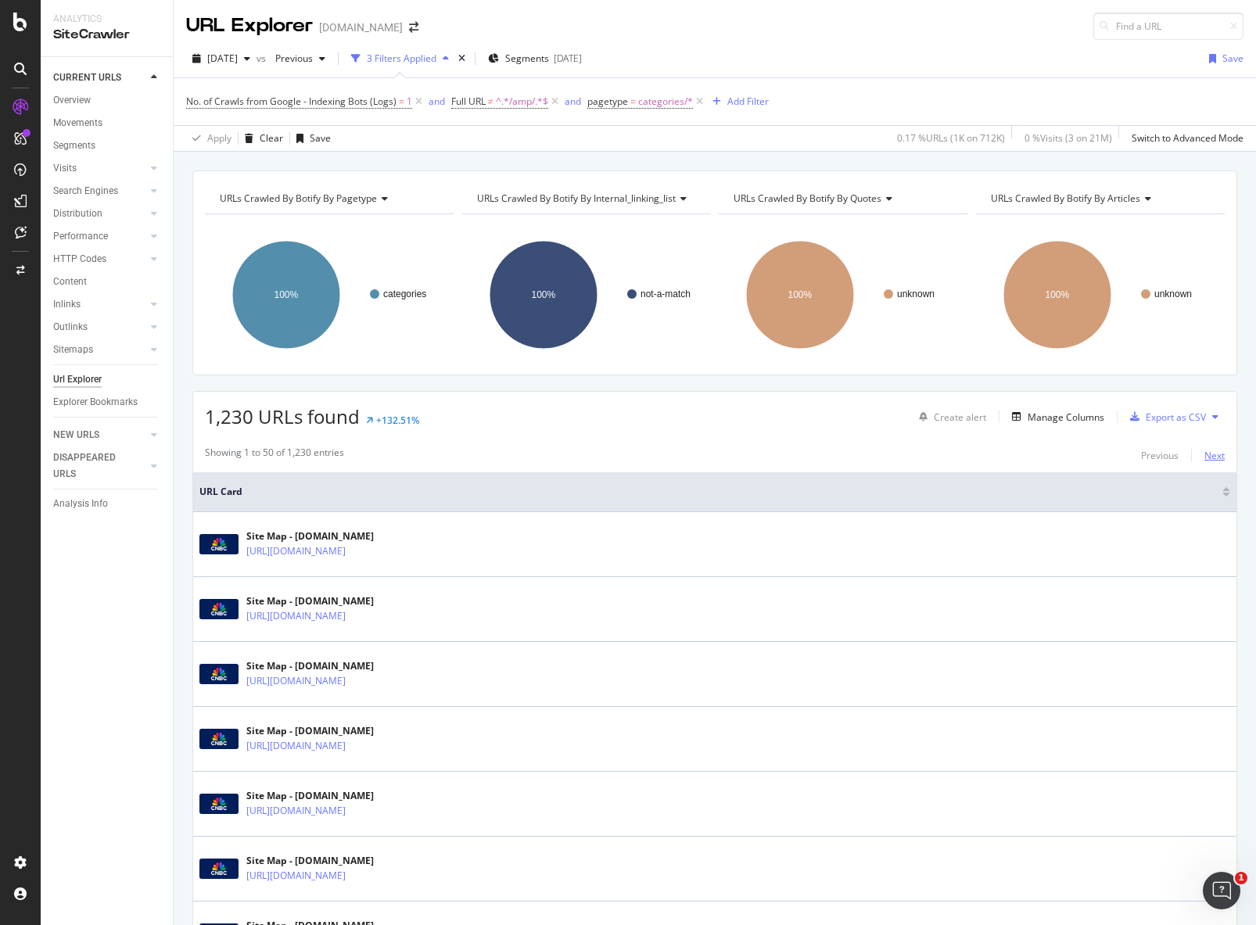
click at [1205, 455] on div "Next" at bounding box center [1214, 455] width 20 height 13
click at [745, 103] on div "Add Filter" at bounding box center [747, 101] width 41 height 13
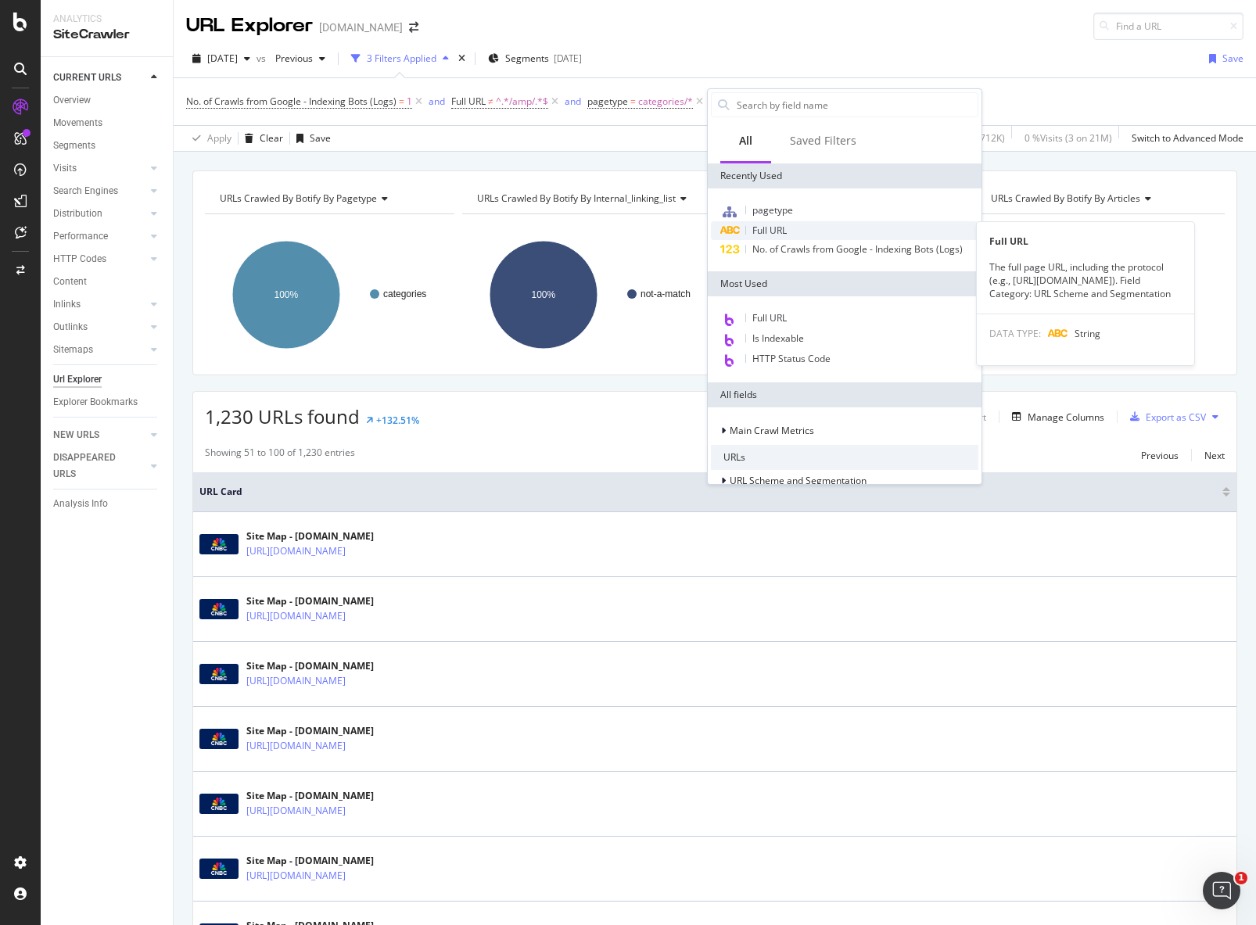
click at [769, 225] on span "Full URL" at bounding box center [769, 230] width 34 height 13
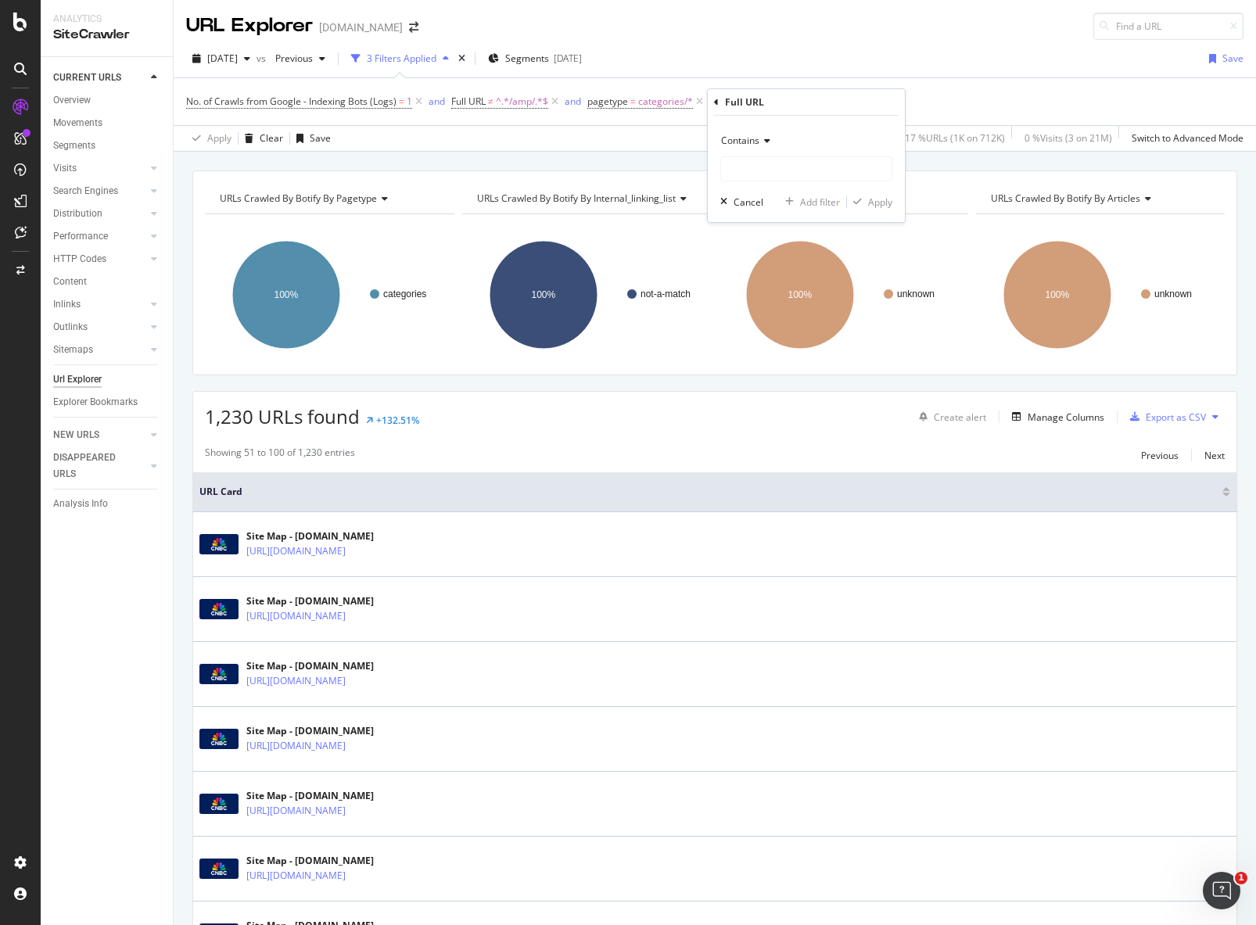
click at [762, 142] on icon at bounding box center [764, 140] width 11 height 9
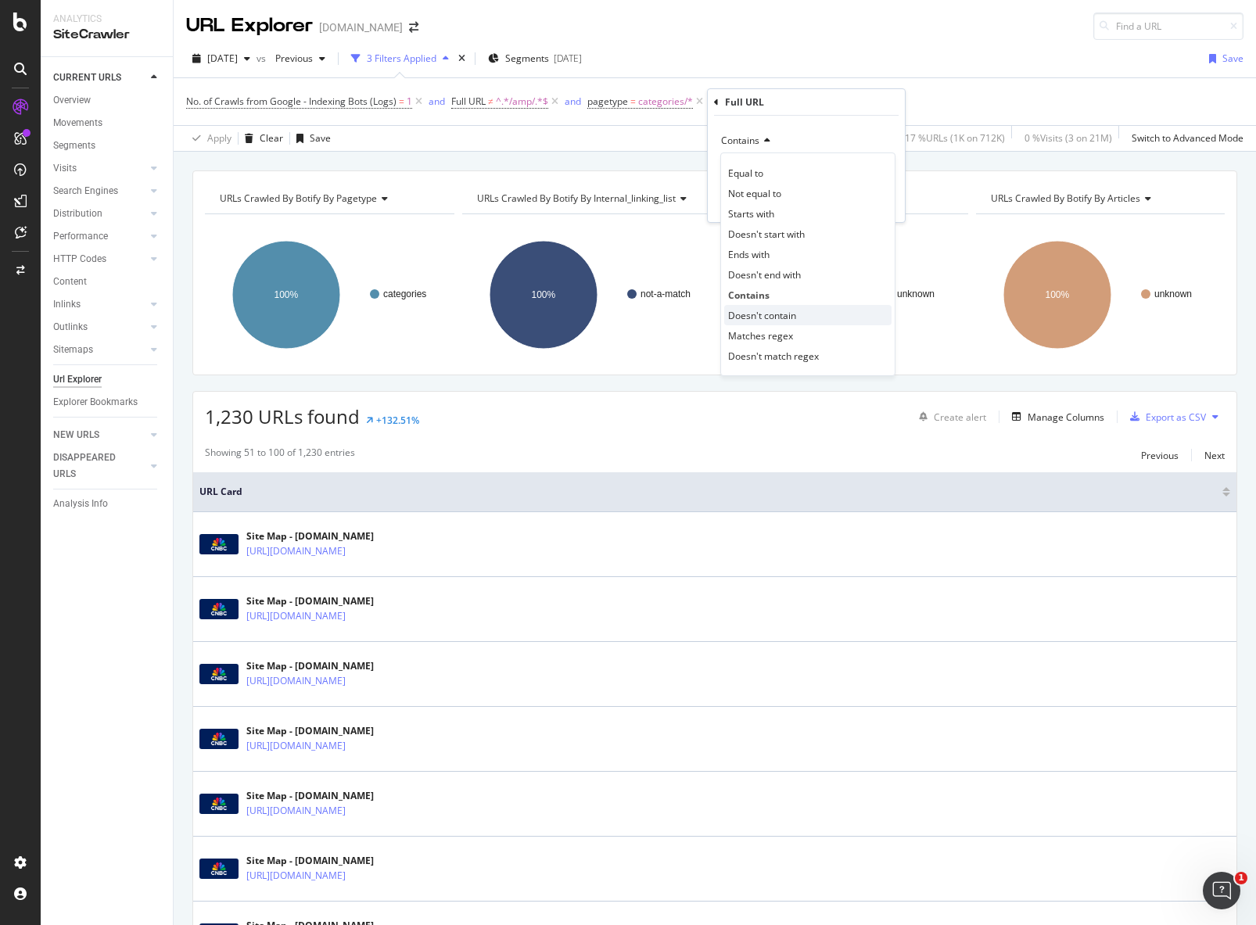
click at [788, 316] on span "Doesn't contain" at bounding box center [762, 315] width 68 height 13
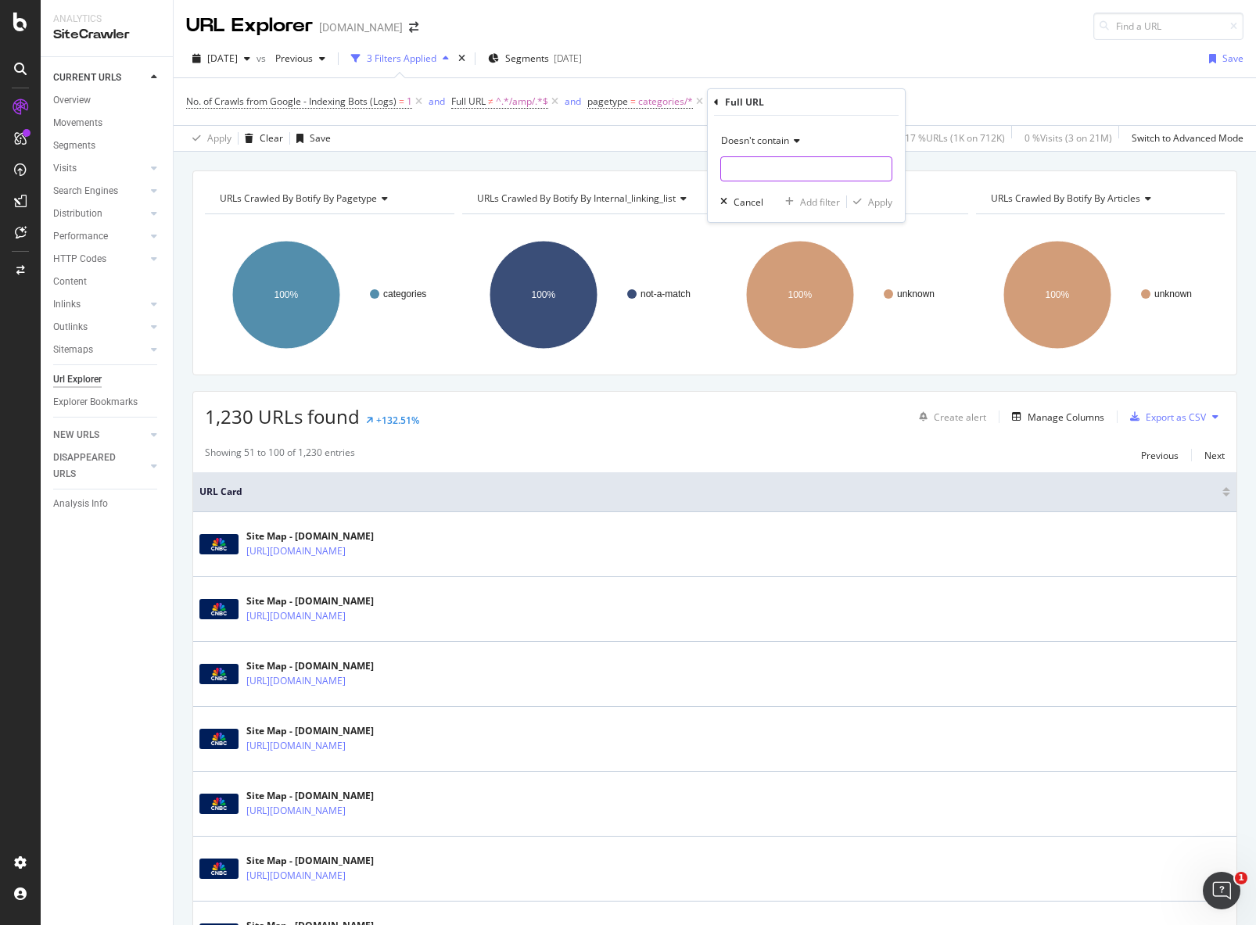
click at [766, 167] on input "text" at bounding box center [806, 168] width 170 height 25
type input "site-map"
click at [886, 204] on div "Apply" at bounding box center [880, 202] width 24 height 13
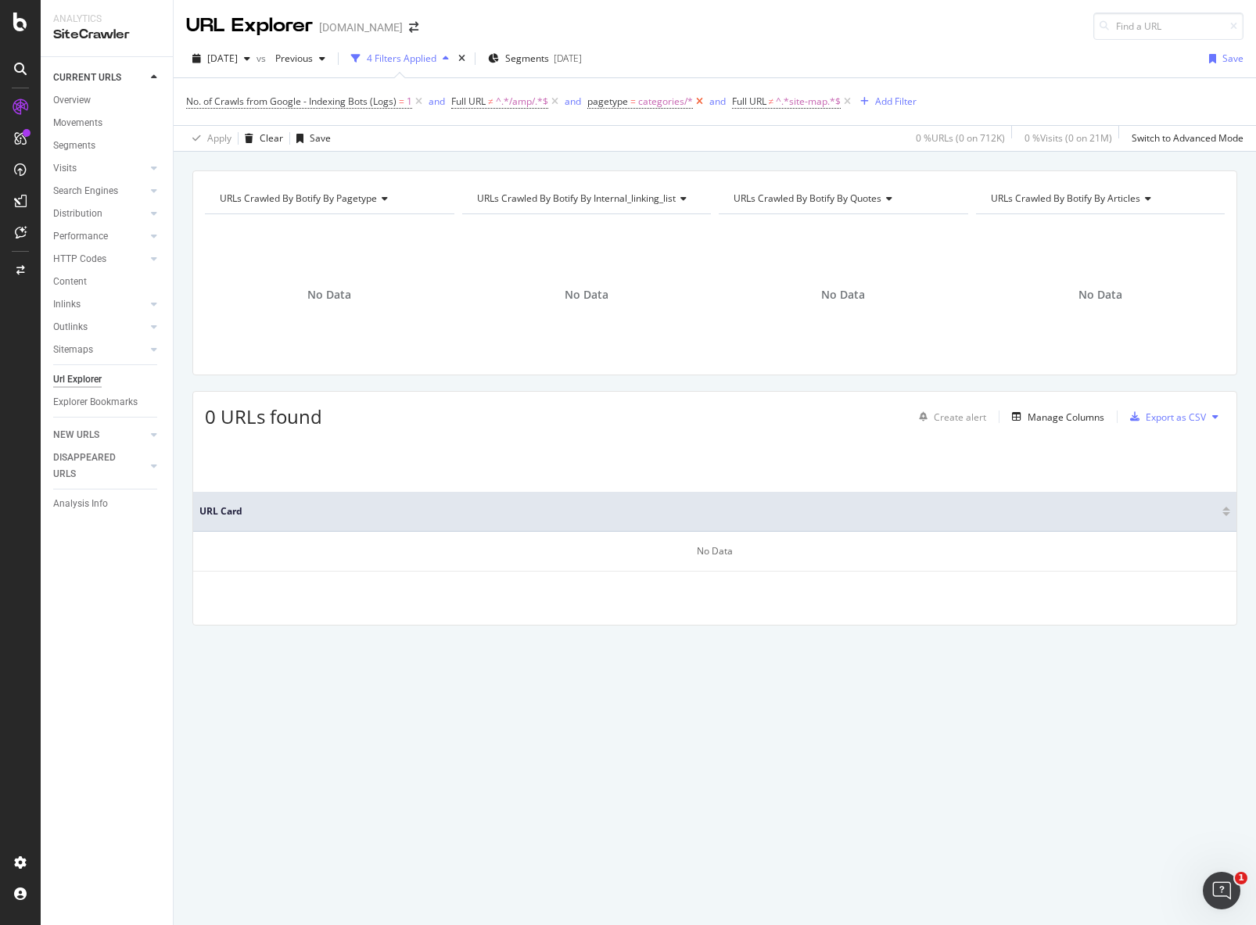
click at [701, 102] on icon at bounding box center [699, 102] width 13 height 16
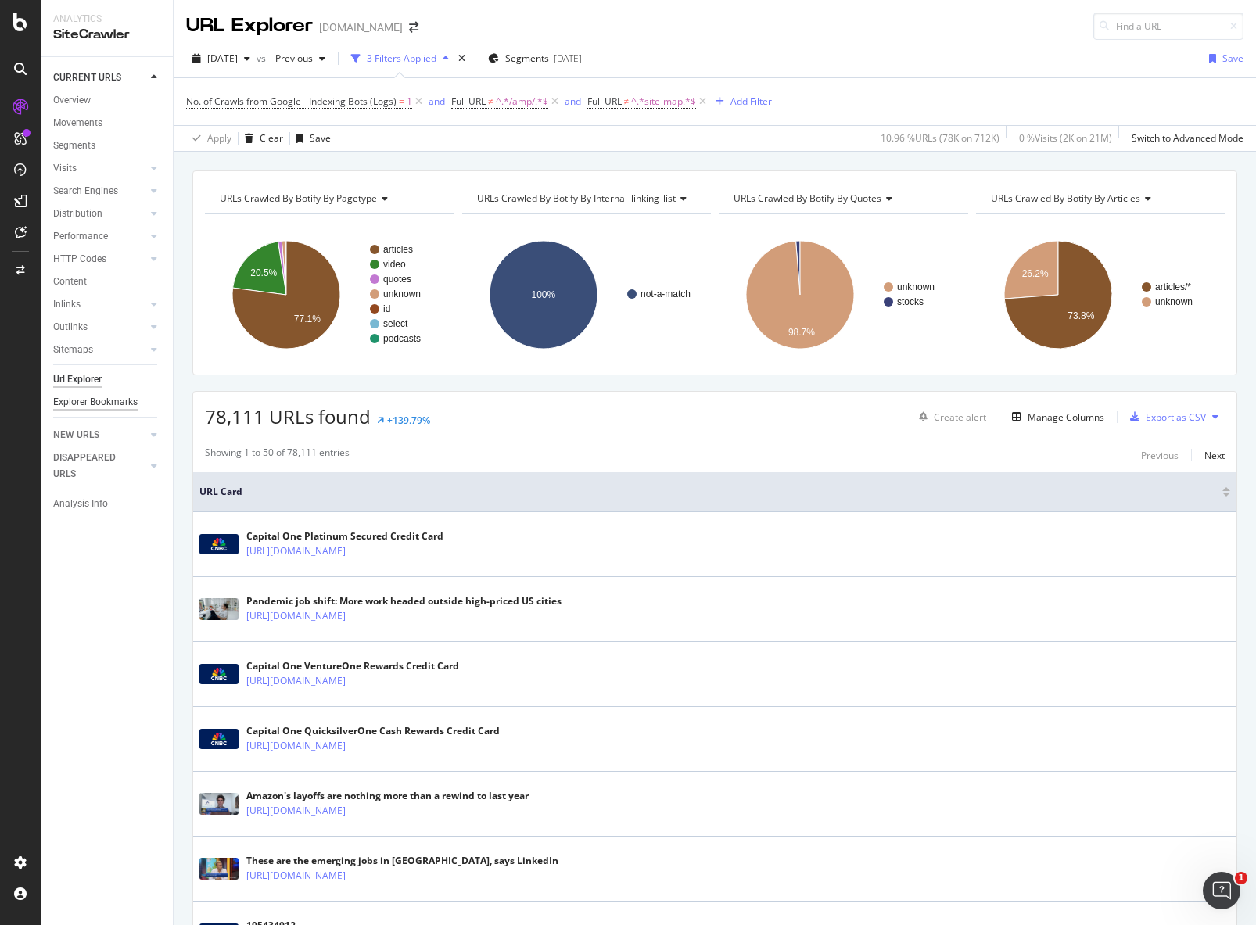
click at [74, 407] on div "Explorer Bookmarks" at bounding box center [95, 402] width 84 height 16
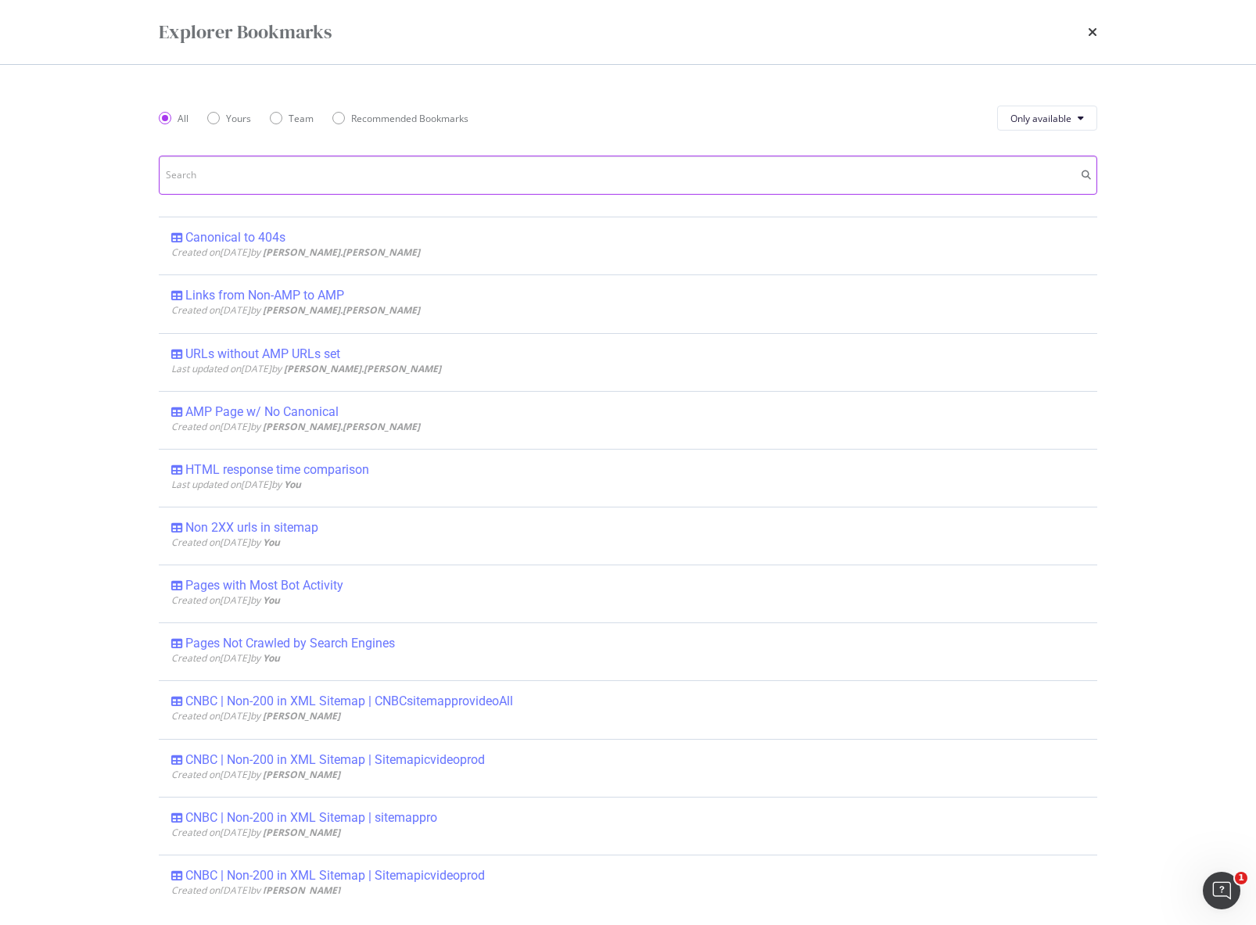
click at [644, 183] on input "modal" at bounding box center [628, 175] width 938 height 39
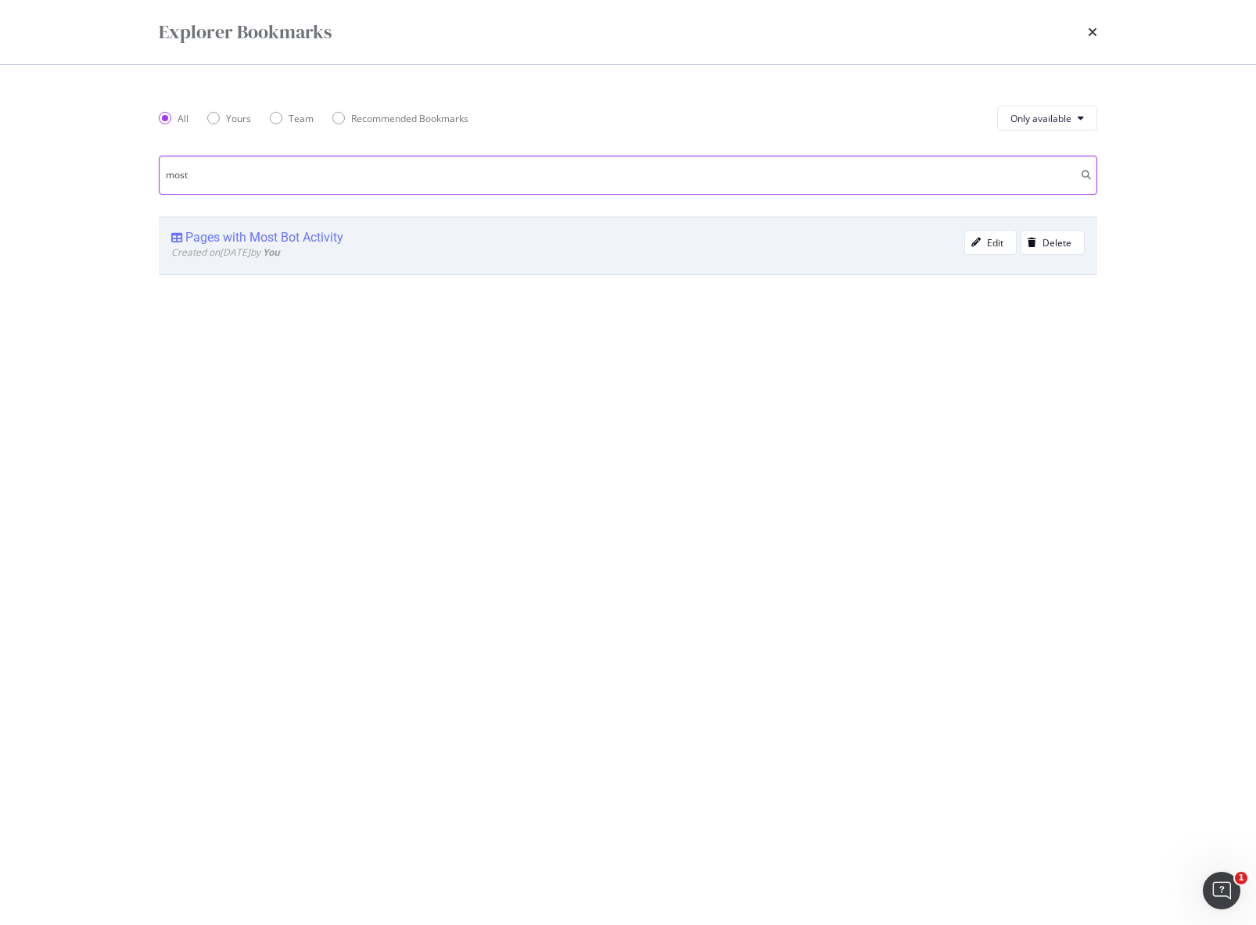
type input "most"
click at [353, 234] on div "Pages with Most Bot Activity" at bounding box center [567, 238] width 793 height 16
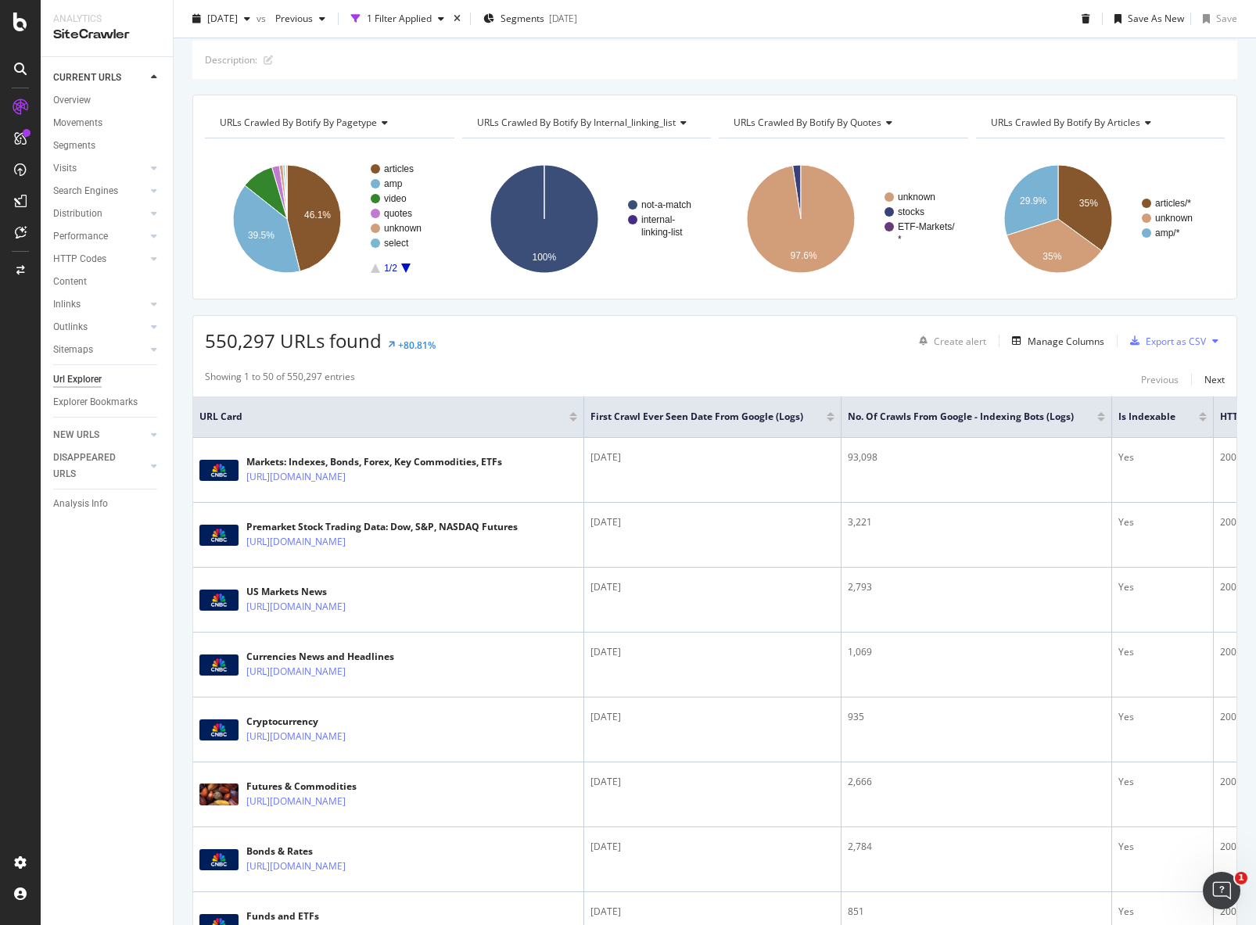
scroll to position [44, 0]
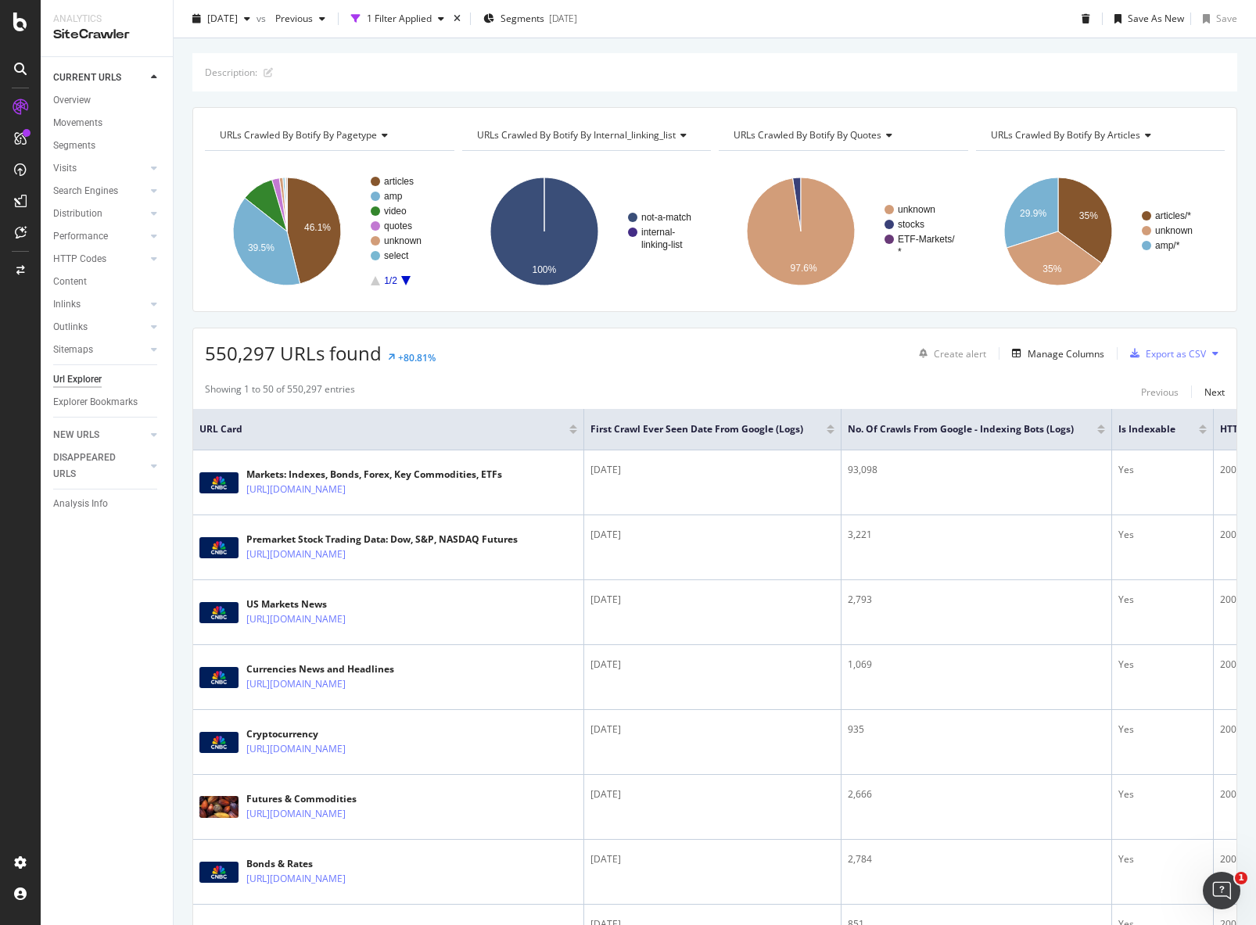
click at [1102, 433] on div at bounding box center [1101, 432] width 8 height 4
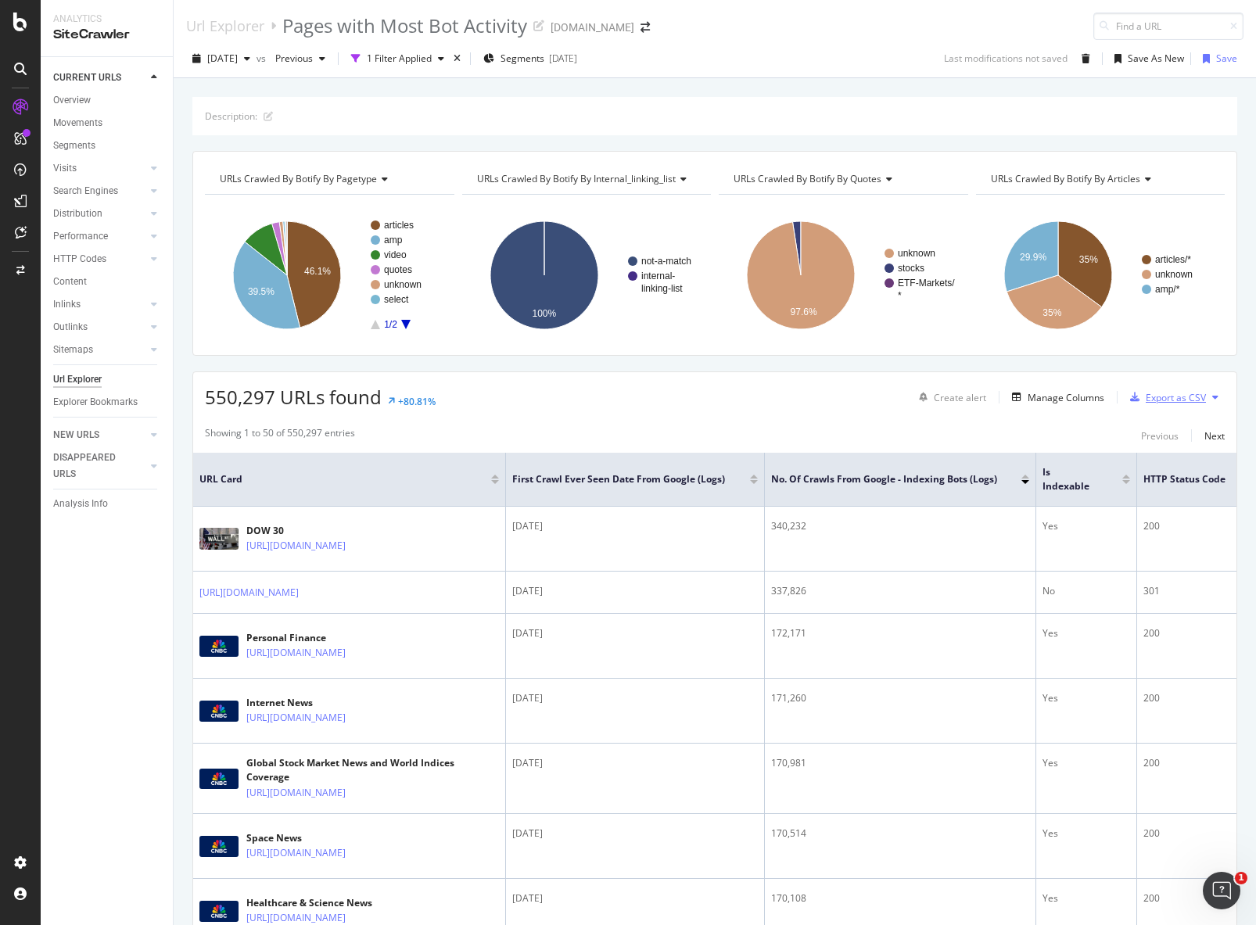
click at [1168, 397] on div "Export as CSV" at bounding box center [1176, 397] width 60 height 13
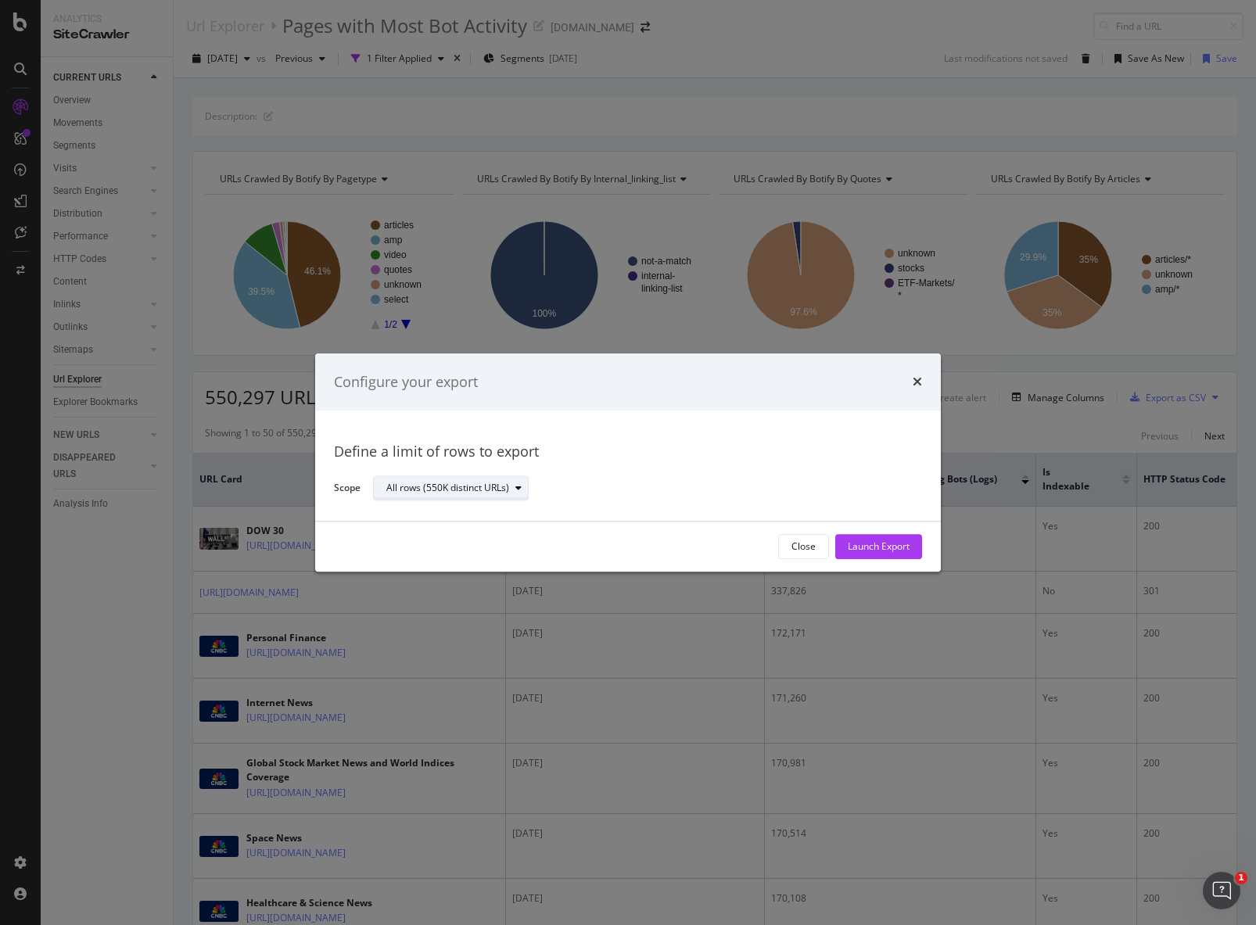
click at [523, 500] on button "All rows (550K distinct URLs)" at bounding box center [451, 488] width 156 height 25
click at [465, 540] on div "Define a limit" at bounding box center [458, 541] width 157 height 20
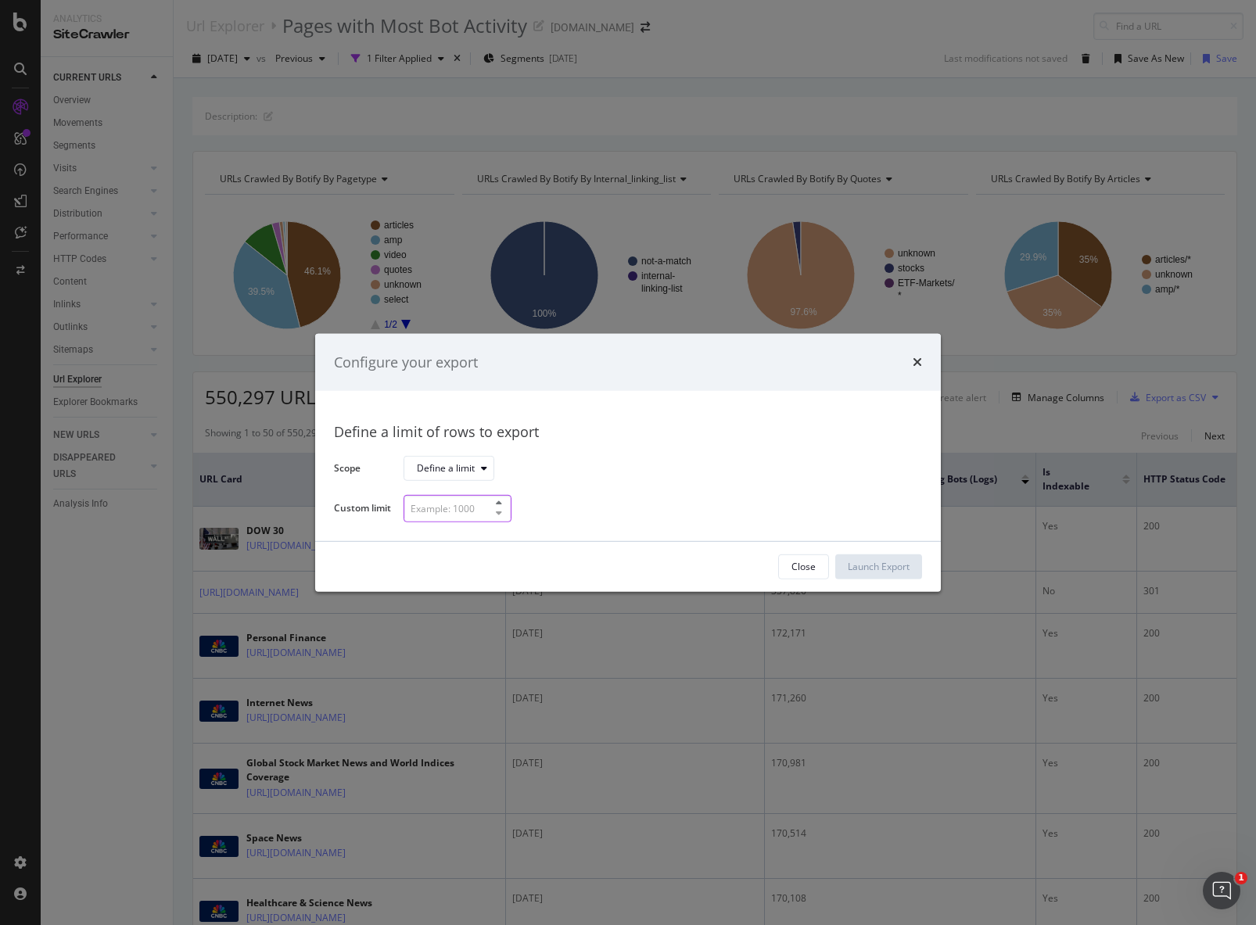
click at [482, 503] on input "modal" at bounding box center [458, 508] width 108 height 27
type input "500"
click at [908, 569] on div "Launch Export" at bounding box center [879, 566] width 62 height 13
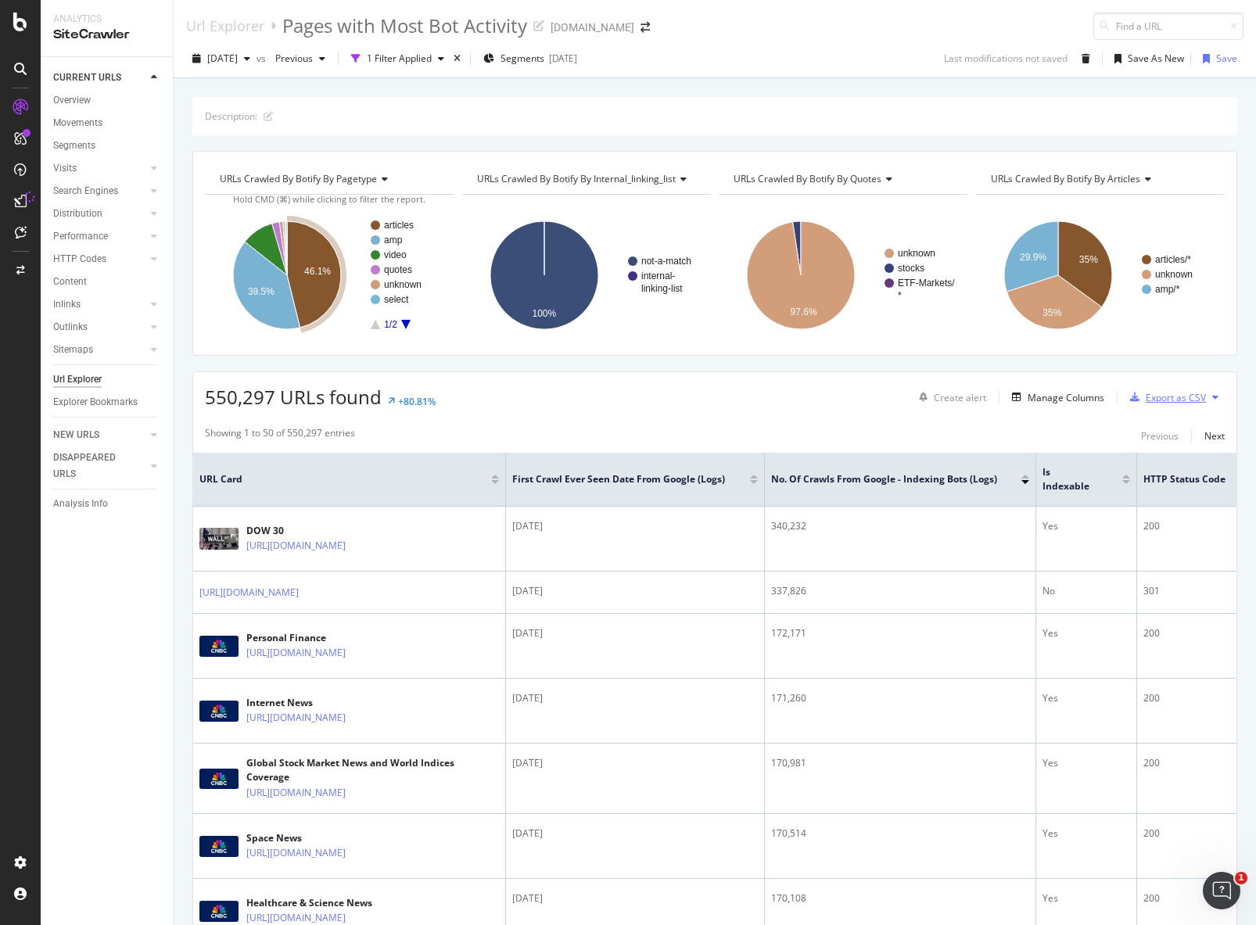
click at [1168, 403] on div "Export as CSV" at bounding box center [1176, 397] width 60 height 13
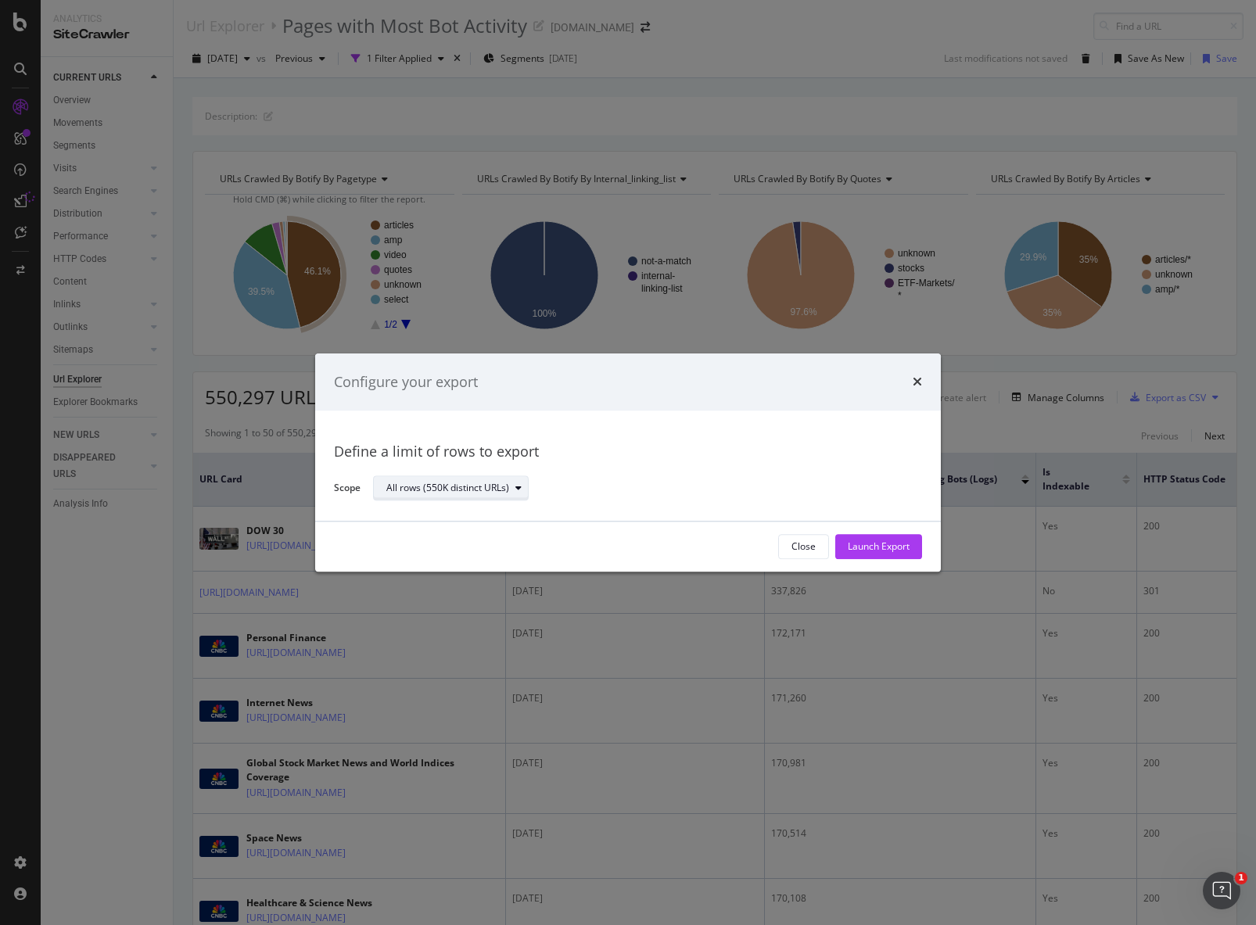
click at [457, 480] on div "All rows (550K distinct URLs)" at bounding box center [457, 489] width 142 height 22
click at [433, 547] on div "Define a limit" at bounding box center [458, 541] width 157 height 20
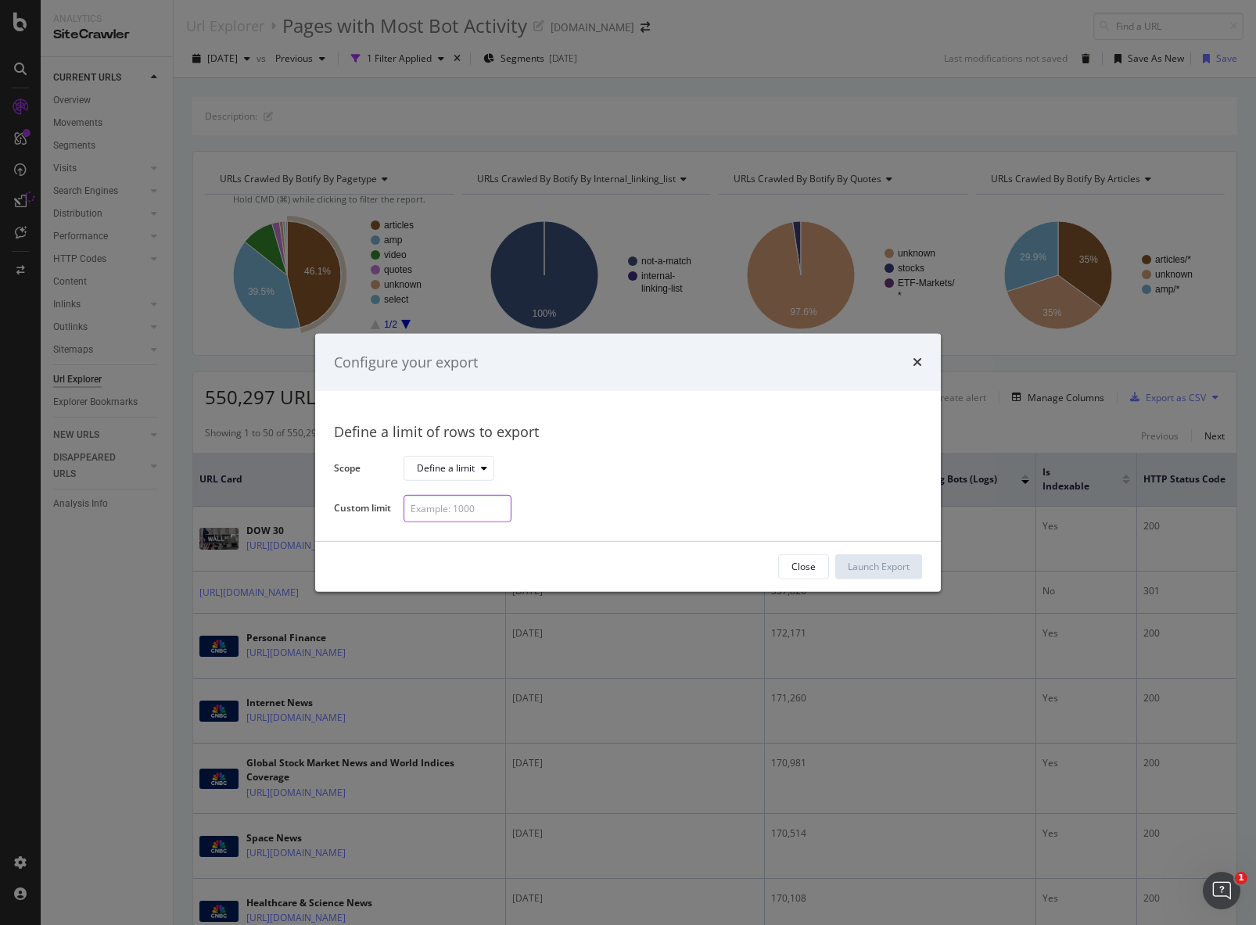
click at [454, 509] on input "modal" at bounding box center [458, 508] width 108 height 27
type input "1000"
click at [604, 501] on div "1000" at bounding box center [657, 508] width 506 height 27
click at [853, 563] on div "Launch Export" at bounding box center [879, 566] width 62 height 13
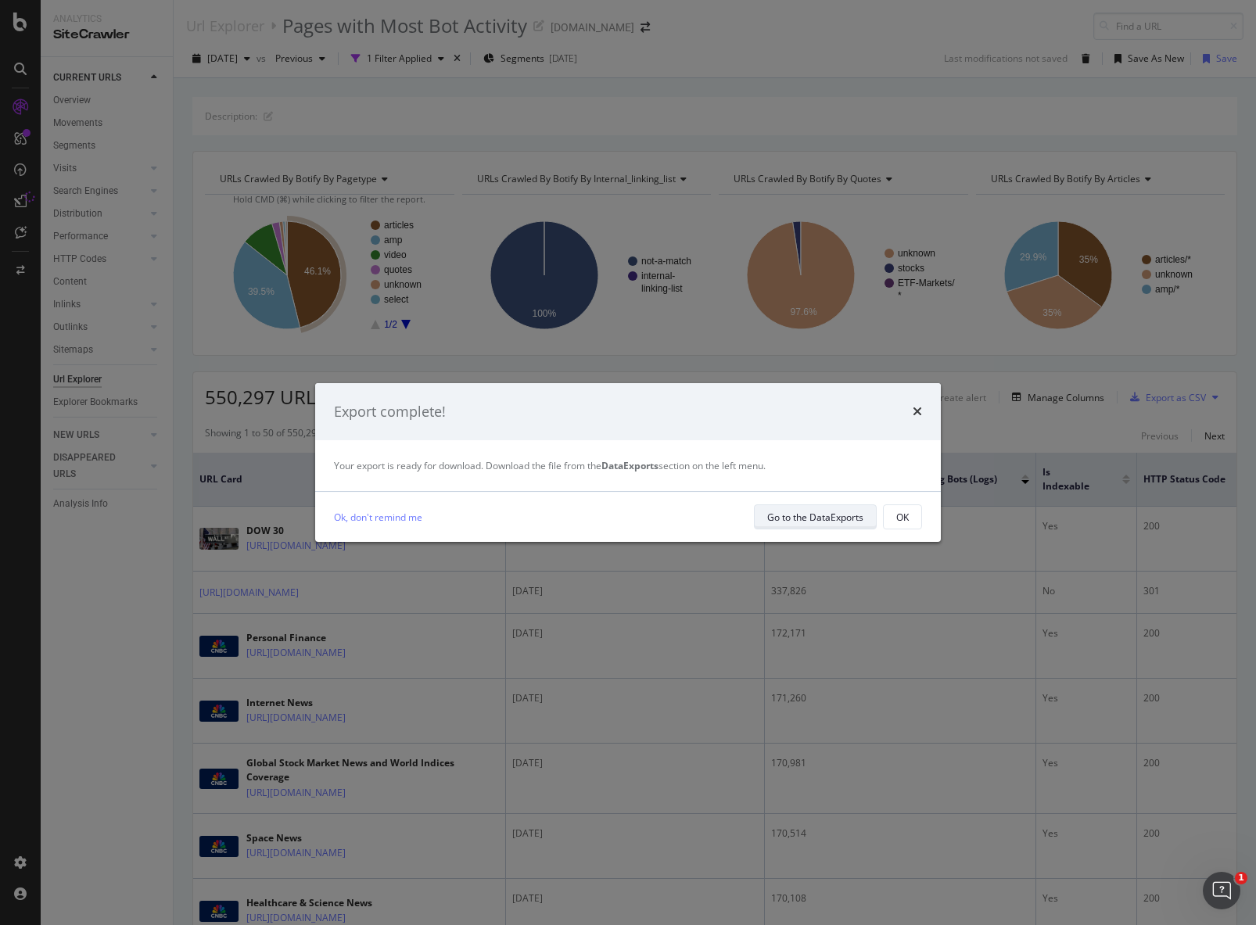
click at [792, 508] on div "Go to the DataExports" at bounding box center [815, 517] width 96 height 22
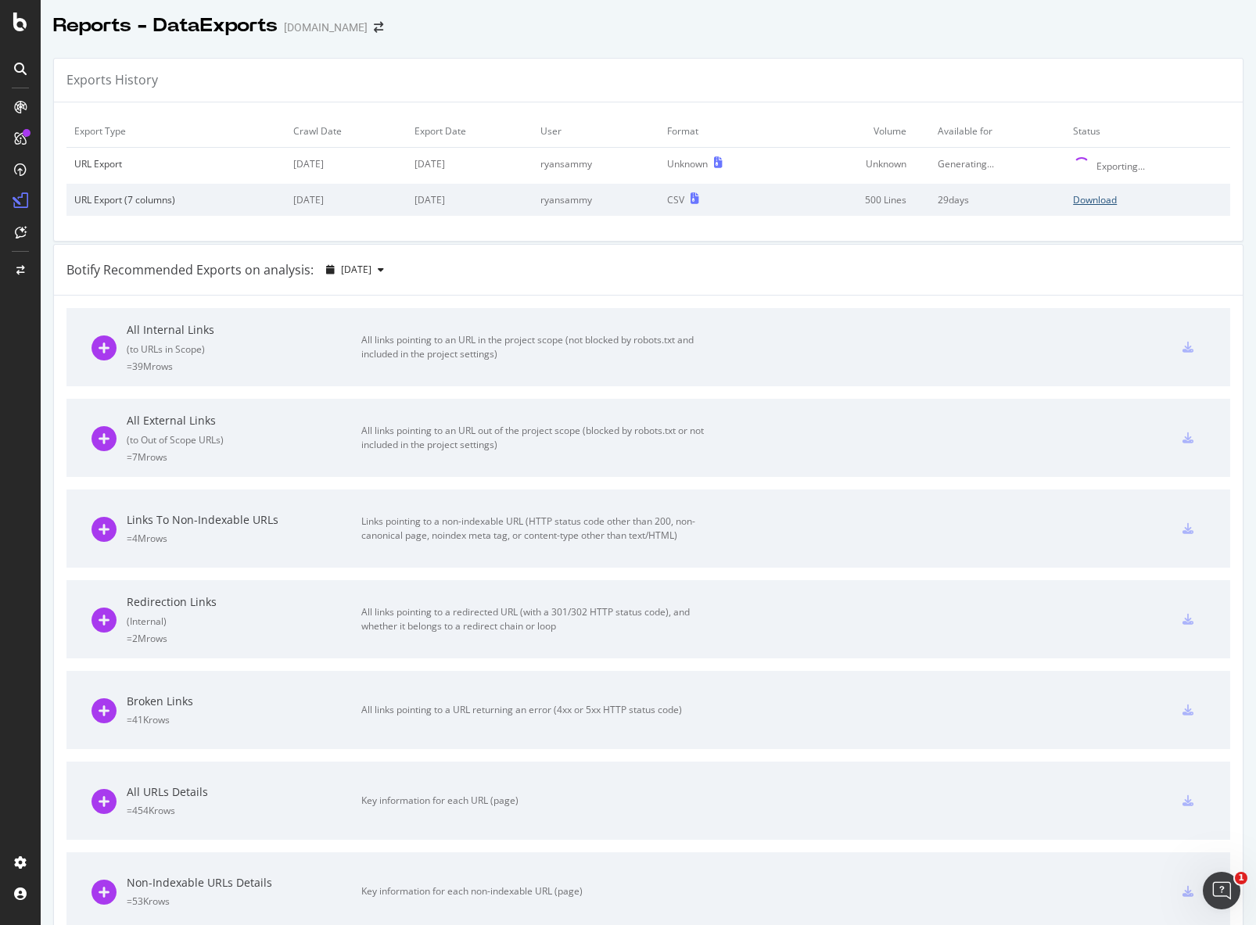
click at [1094, 200] on div "Download" at bounding box center [1095, 199] width 44 height 13
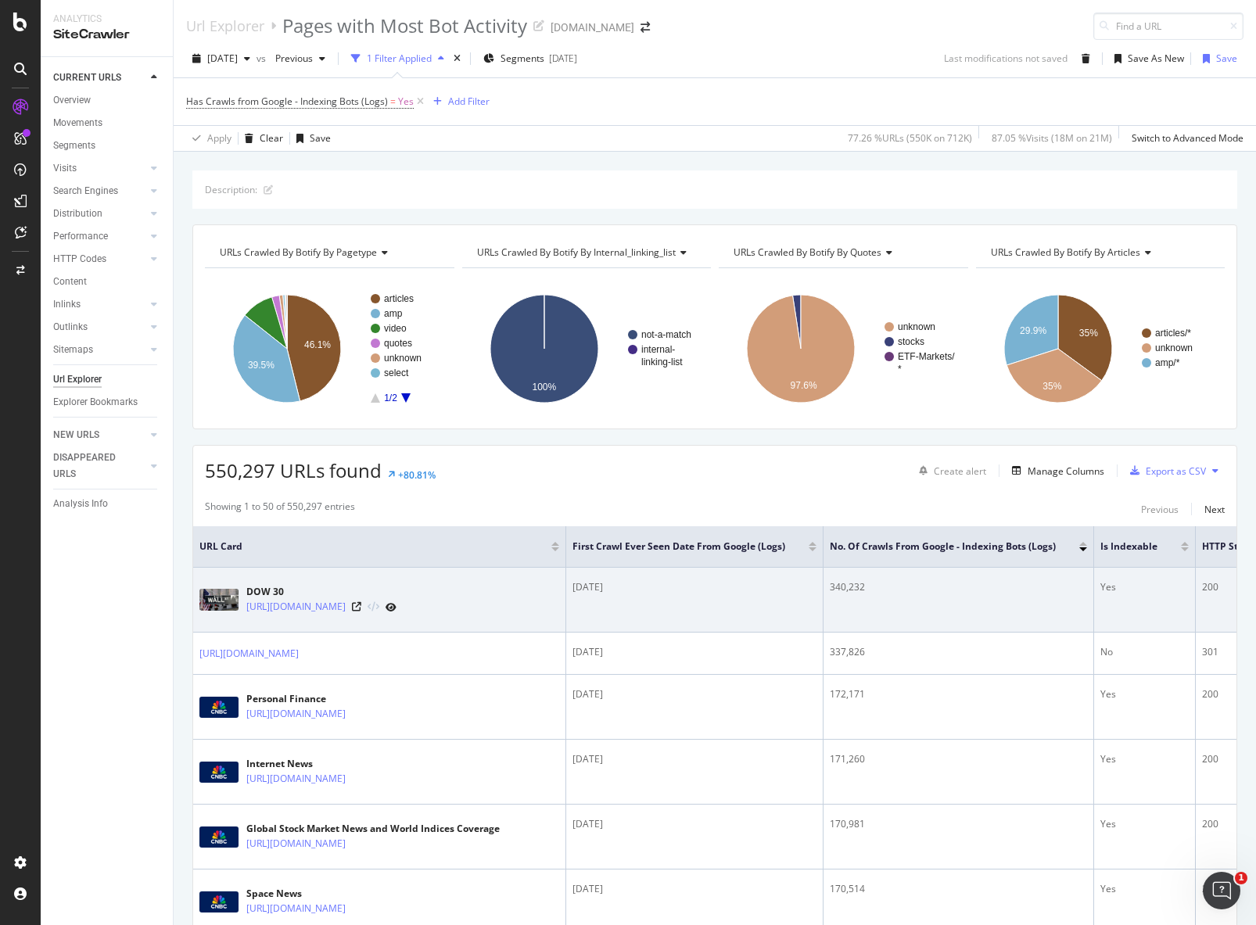
click at [396, 608] on icon at bounding box center [391, 607] width 11 height 9
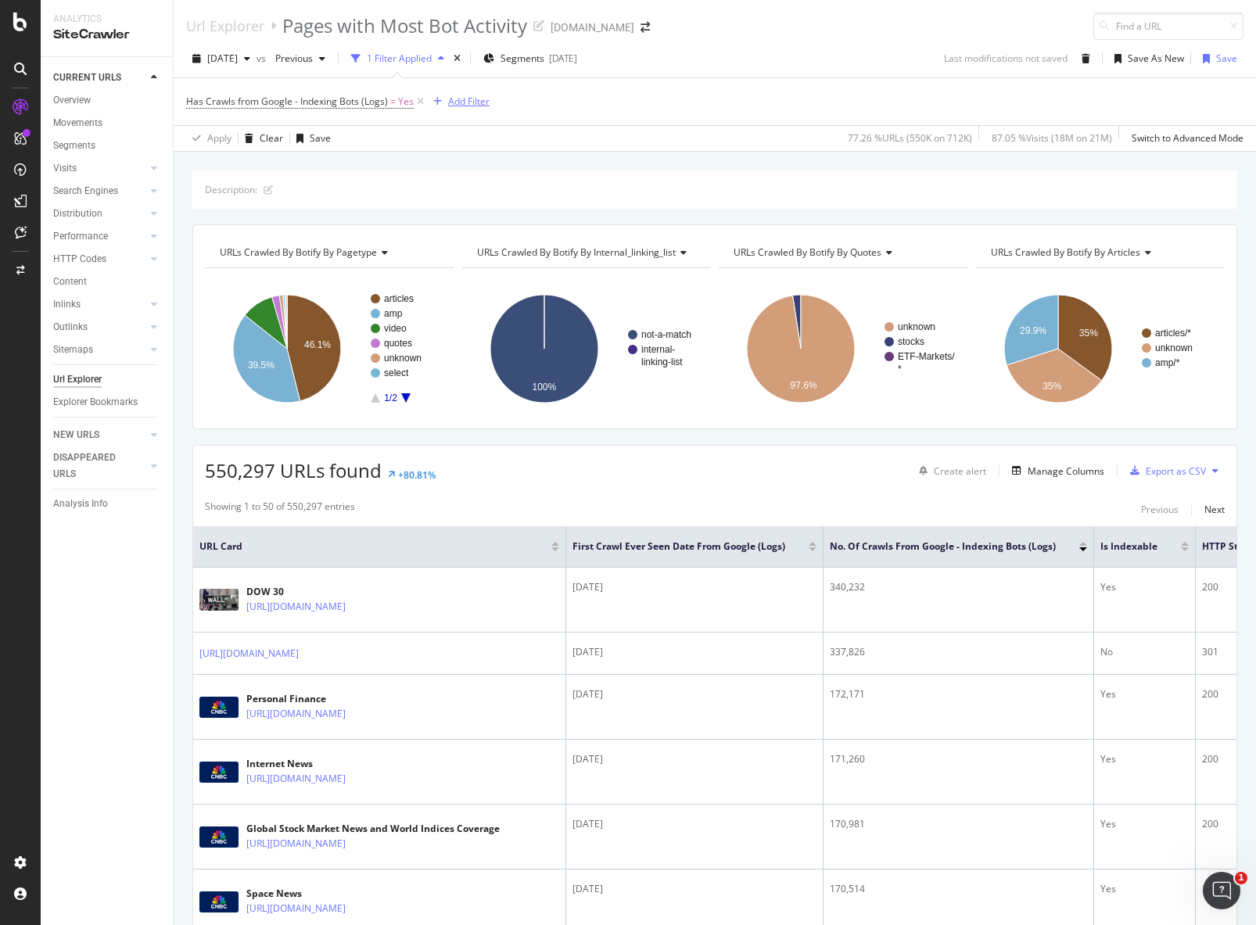
click at [466, 102] on div "Add Filter" at bounding box center [468, 101] width 41 height 13
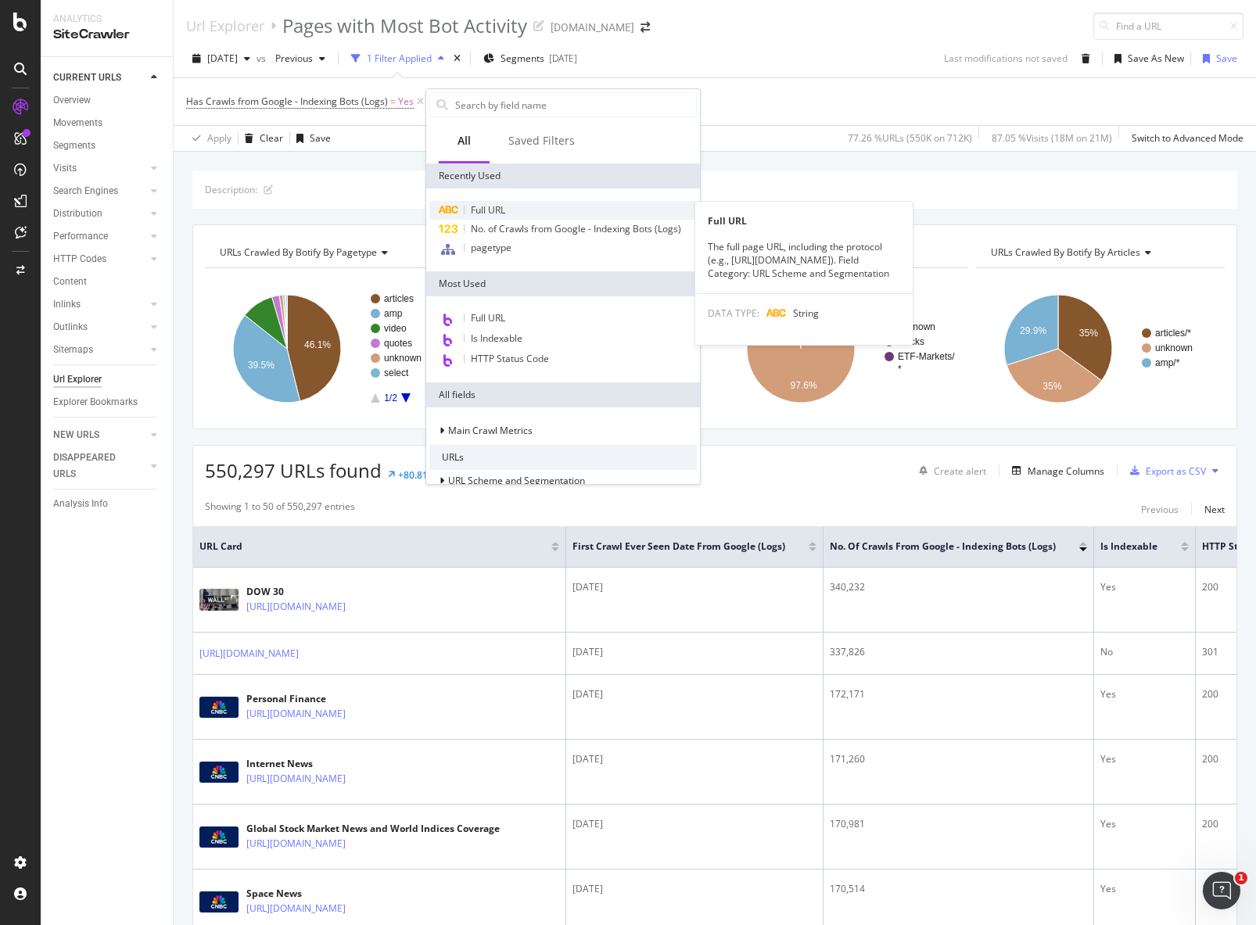
click at [478, 208] on span "Full URL" at bounding box center [488, 209] width 34 height 13
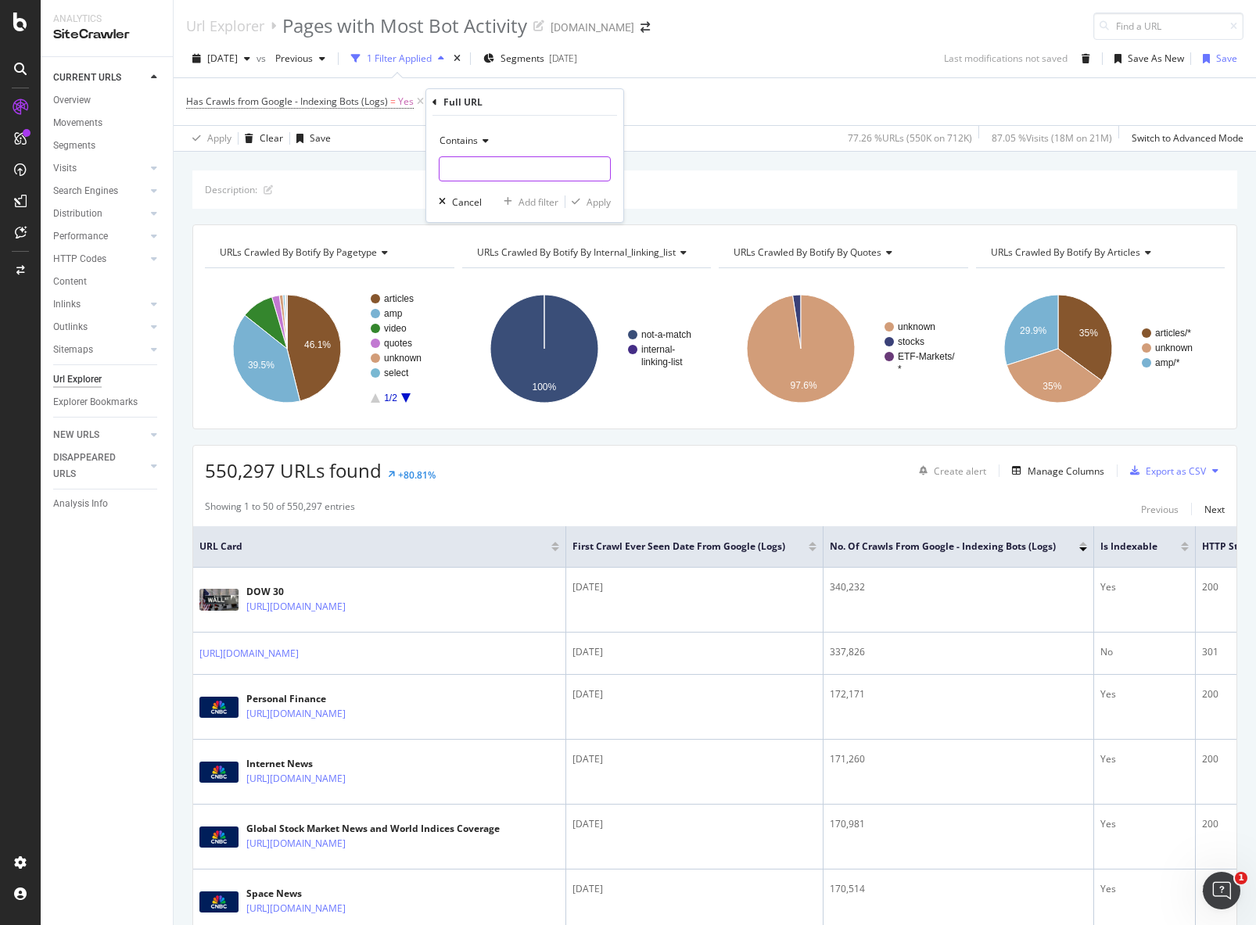
click at [490, 164] on input "text" at bounding box center [524, 168] width 170 height 25
click at [481, 145] on icon at bounding box center [483, 140] width 11 height 9
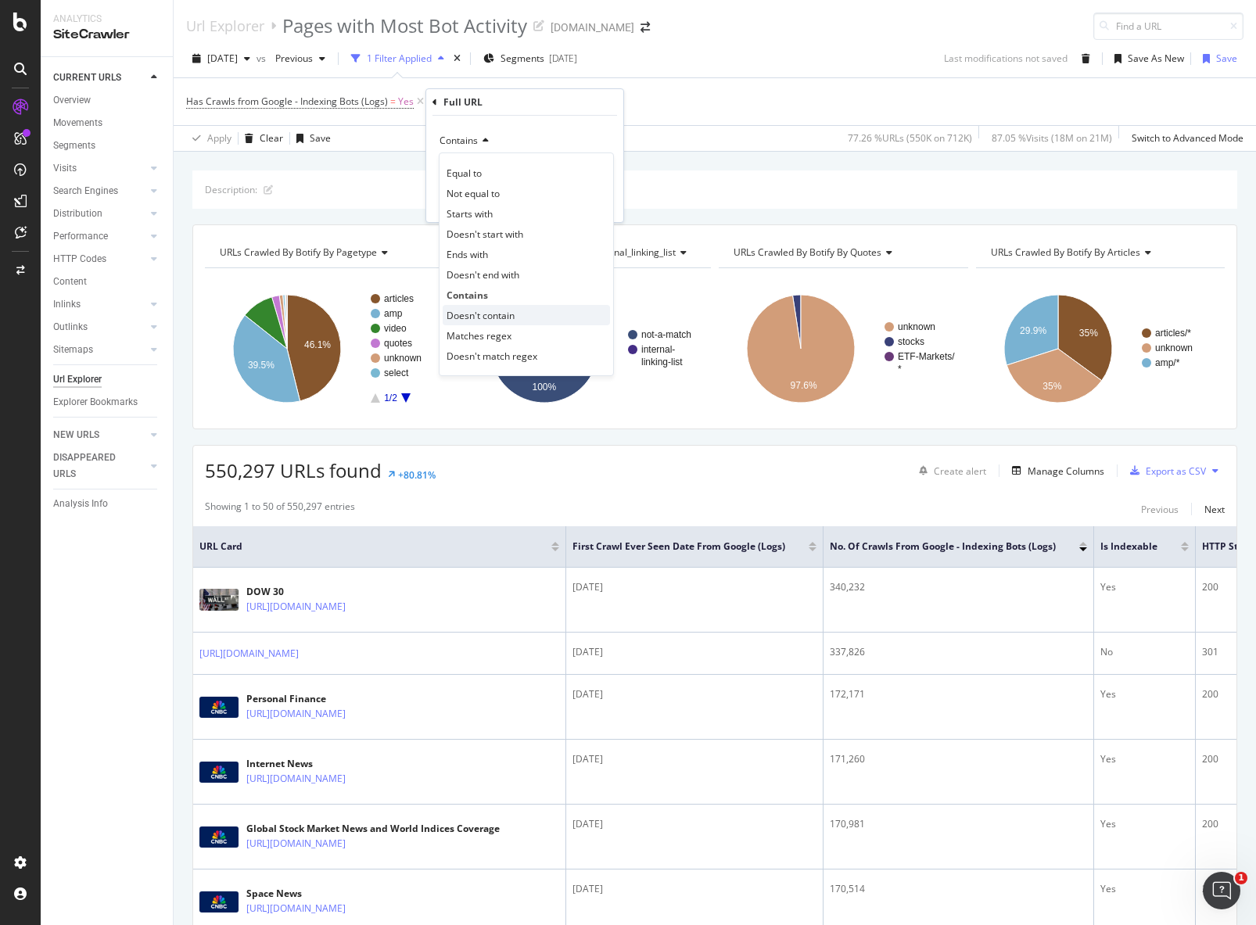
click at [512, 314] on span "Doesn't contain" at bounding box center [481, 315] width 68 height 13
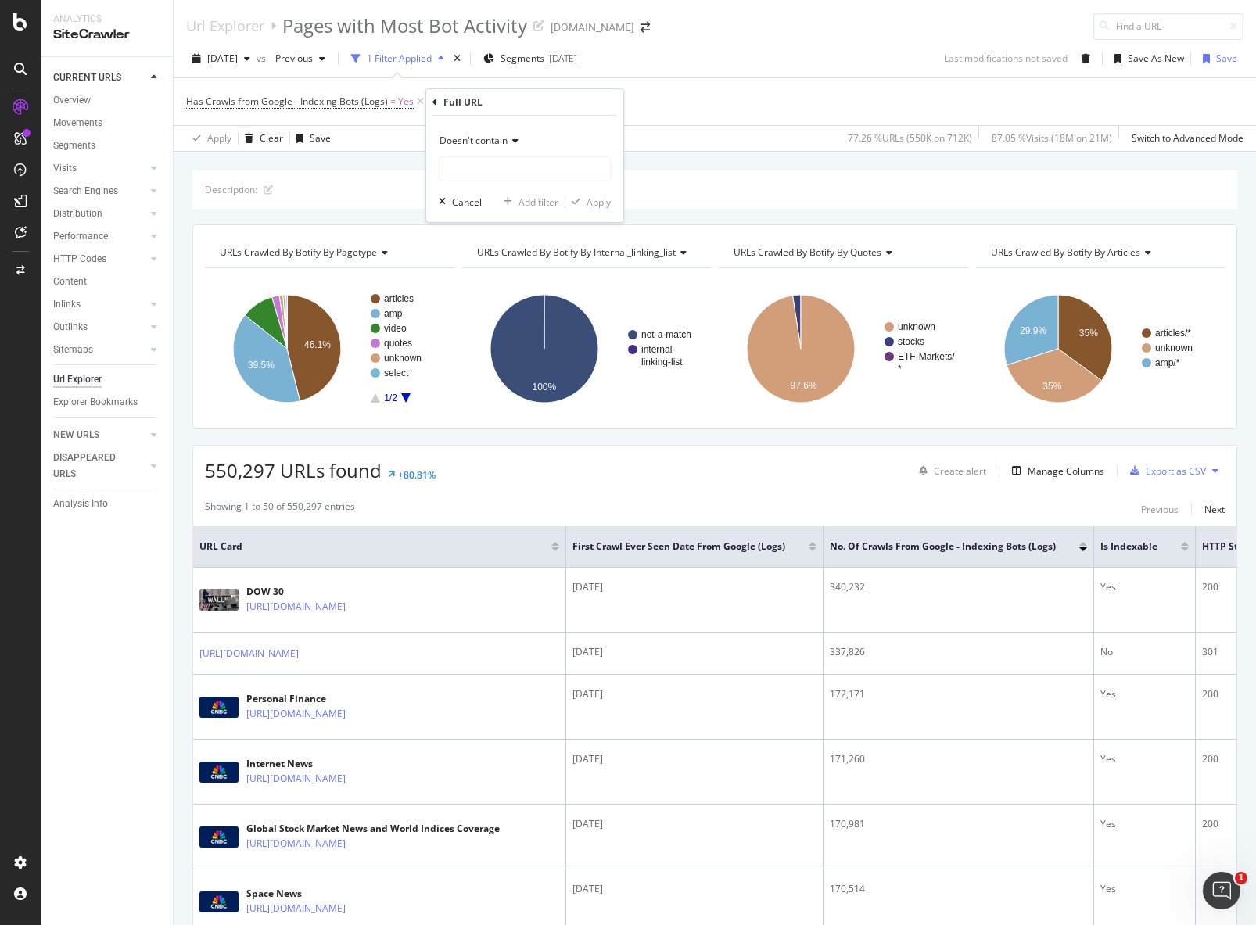
click at [515, 147] on div "Doesn't contain" at bounding box center [525, 140] width 172 height 25
click at [564, 106] on div "Full URL" at bounding box center [524, 102] width 185 height 27
click at [516, 177] on input "text" at bounding box center [524, 168] width 170 height 25
type input "/amp/"
click at [598, 203] on div "Apply" at bounding box center [599, 202] width 24 height 13
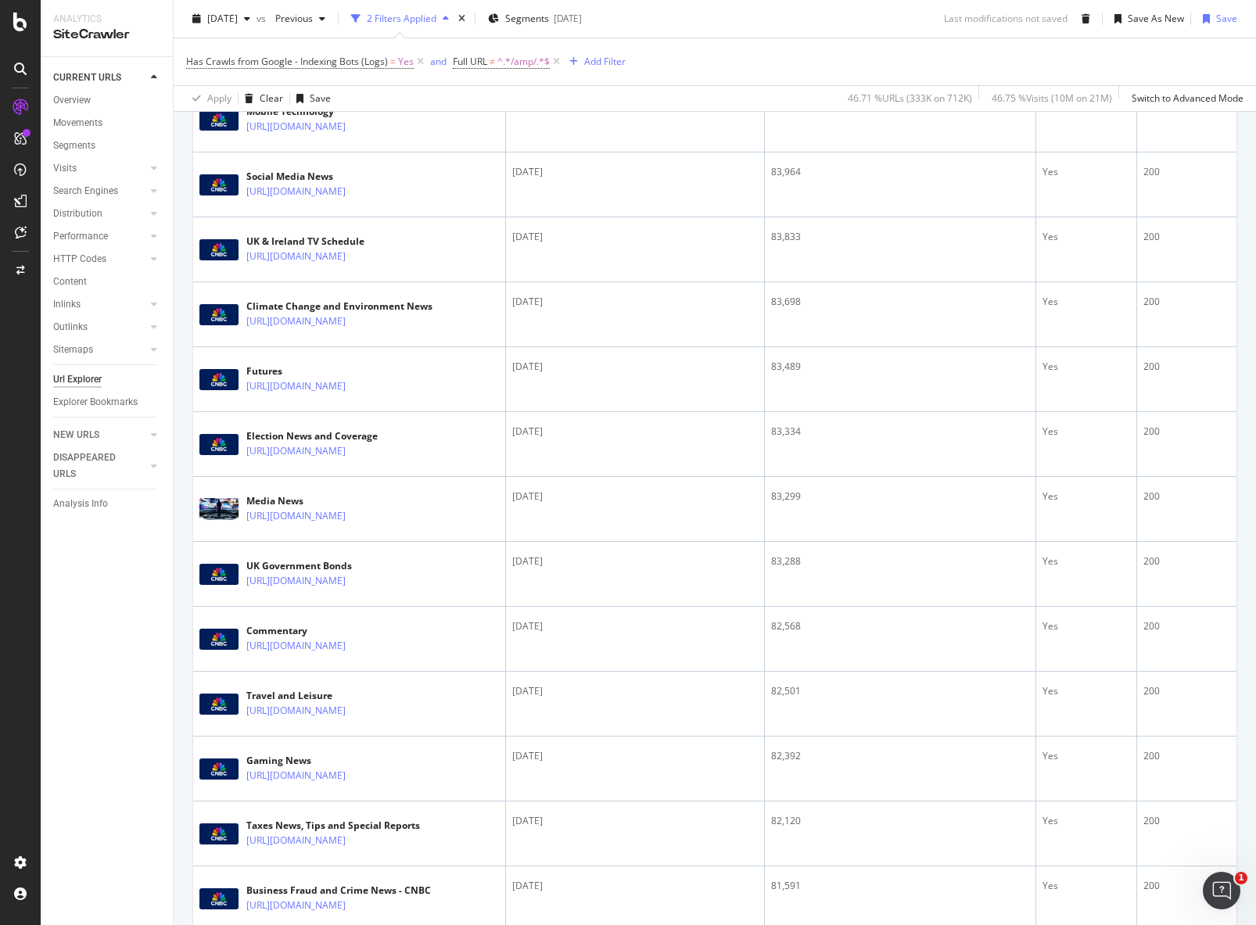
scroll to position [3022, 0]
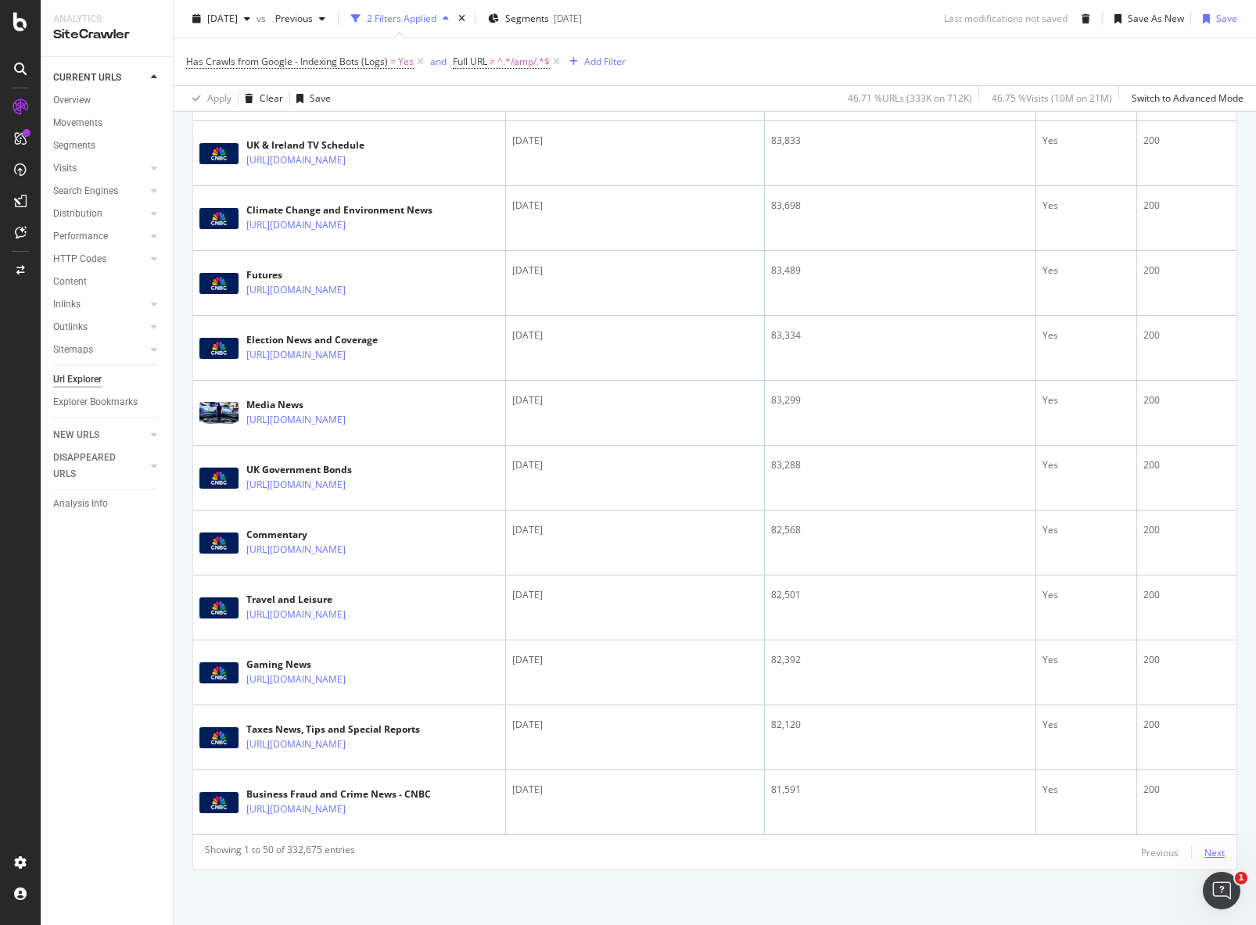
click at [1207, 848] on div "Next" at bounding box center [1214, 852] width 20 height 13
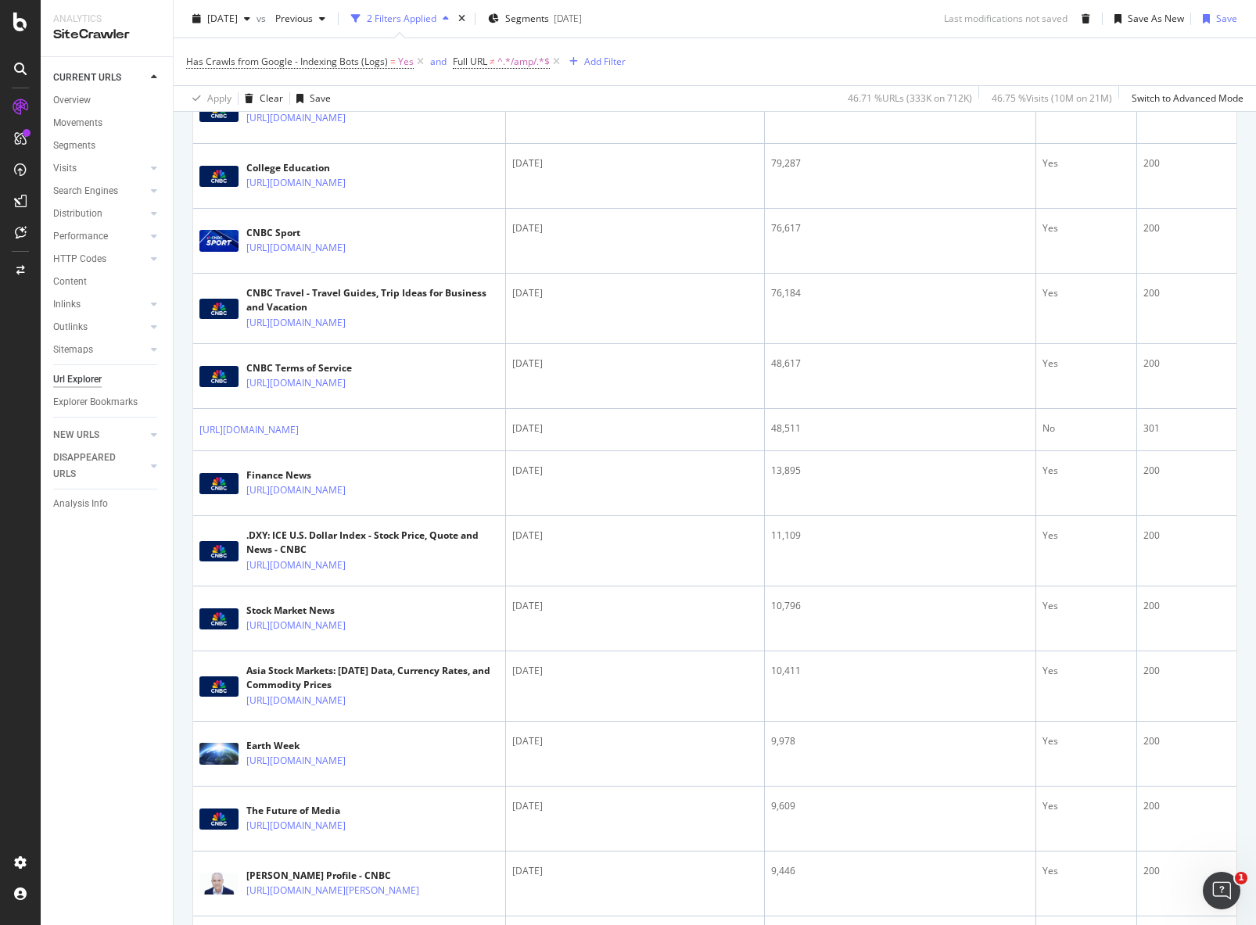
scroll to position [0, 0]
